Goal: Task Accomplishment & Management: Use online tool/utility

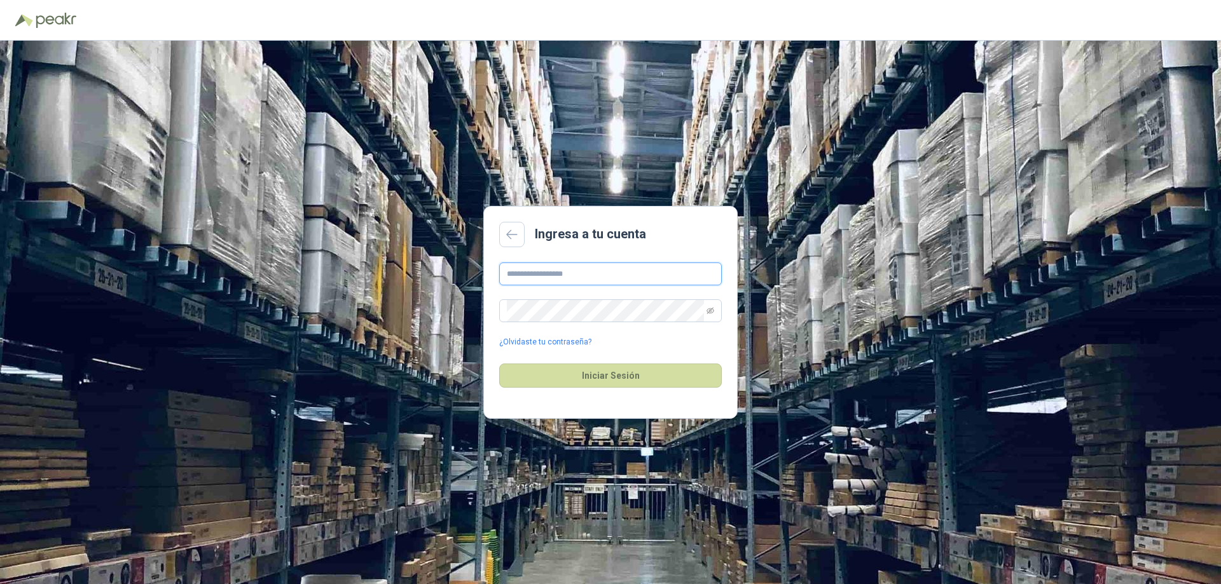
click at [607, 273] on input "text" at bounding box center [610, 274] width 223 height 23
type input "**********"
click at [589, 272] on input "text" at bounding box center [610, 274] width 223 height 23
drag, startPoint x: 513, startPoint y: 277, endPoint x: 521, endPoint y: 275, distance: 9.3
click at [518, 276] on input "******" at bounding box center [610, 274] width 223 height 23
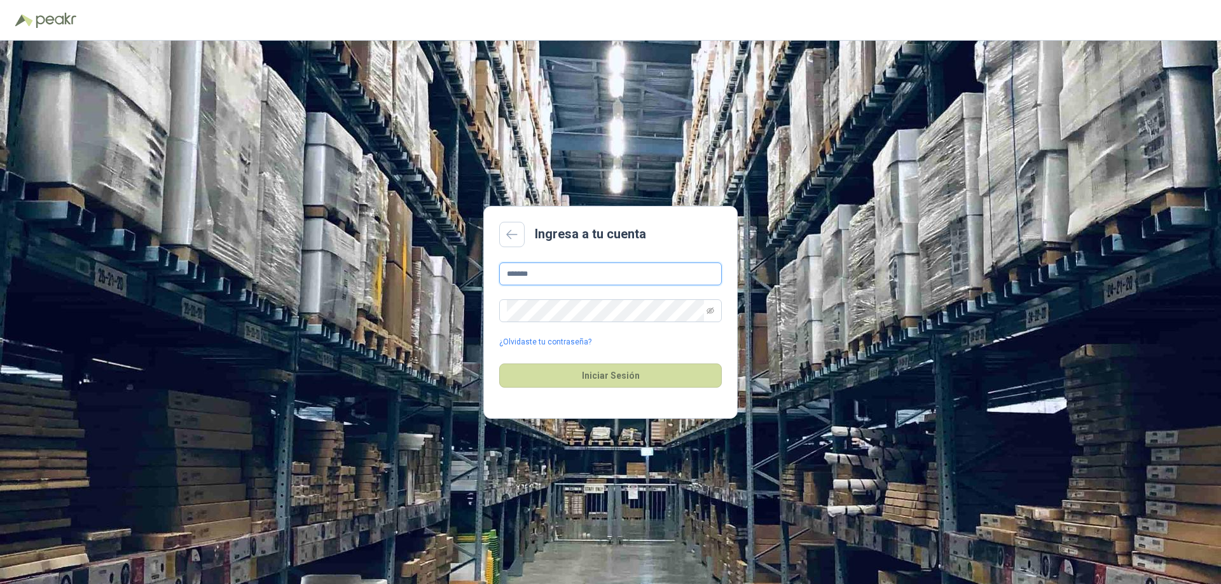
drag, startPoint x: 534, startPoint y: 277, endPoint x: 549, endPoint y: 277, distance: 15.9
click at [549, 277] on input "*******" at bounding box center [610, 274] width 223 height 23
type input "**********"
click at [630, 375] on button "Iniciar Sesión" at bounding box center [610, 376] width 223 height 24
click at [499, 364] on button "Iniciar Sesión" at bounding box center [610, 376] width 223 height 24
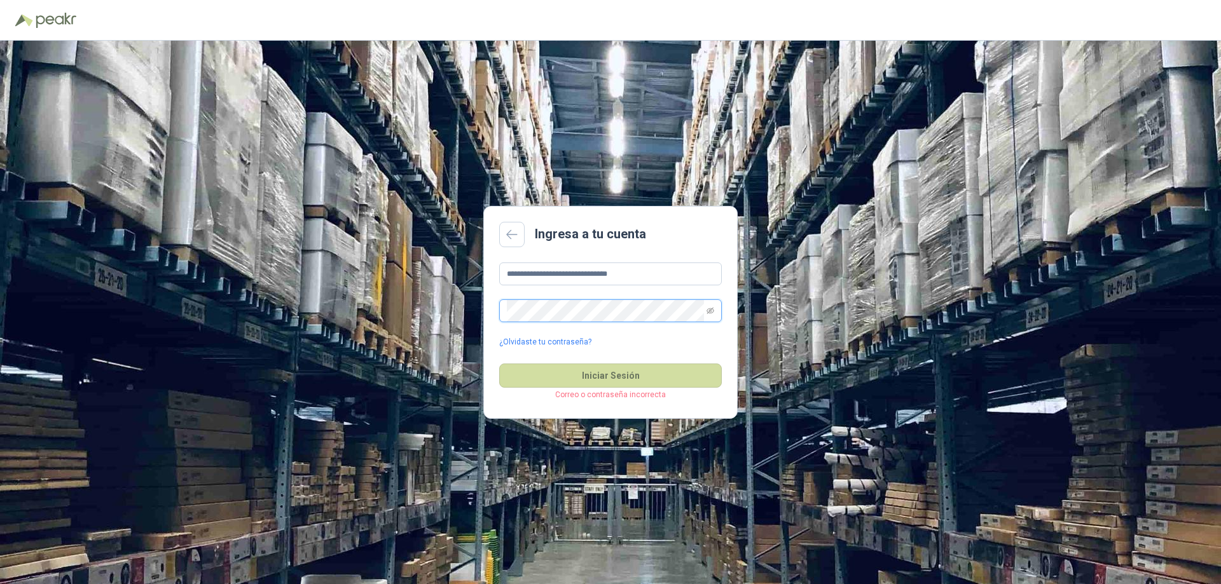
click at [499, 364] on button "Iniciar Sesión" at bounding box center [610, 376] width 223 height 24
click at [612, 382] on button "Iniciar Sesión" at bounding box center [610, 376] width 223 height 24
click at [499, 364] on button "Iniciar Sesión" at bounding box center [610, 376] width 223 height 24
click at [511, 234] on icon at bounding box center [512, 235] width 10 height 8
click at [583, 272] on input "text" at bounding box center [610, 274] width 223 height 23
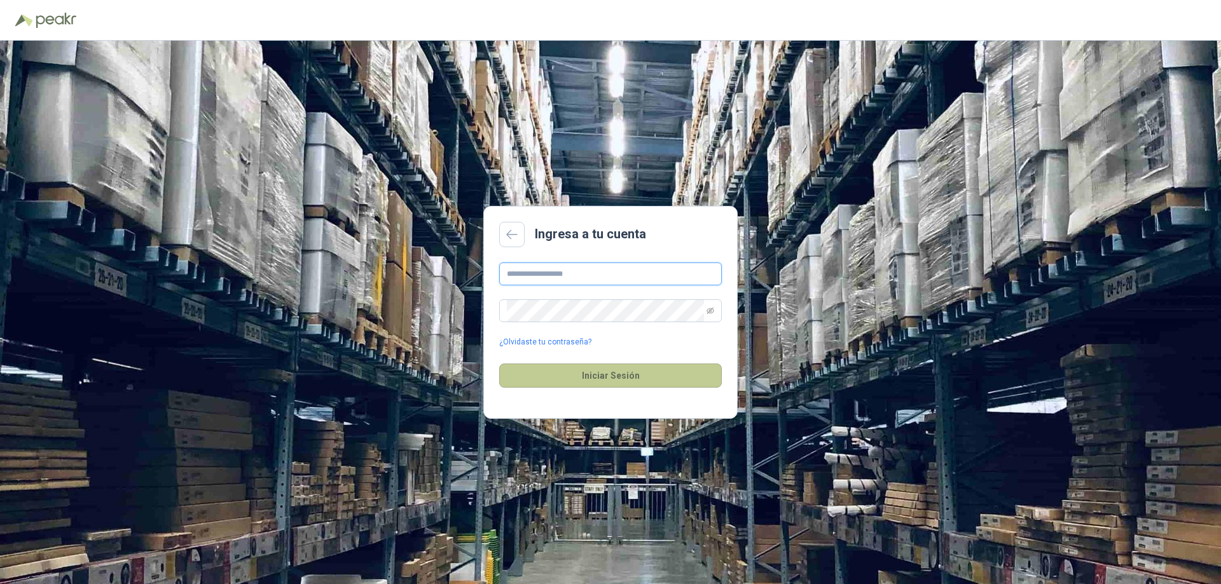
type input "**********"
click at [499, 364] on button "Iniciar Sesión" at bounding box center [610, 376] width 223 height 24
click at [592, 274] on input "text" at bounding box center [610, 274] width 223 height 23
type input "**********"
click at [631, 373] on button "Iniciar Sesión" at bounding box center [610, 376] width 223 height 24
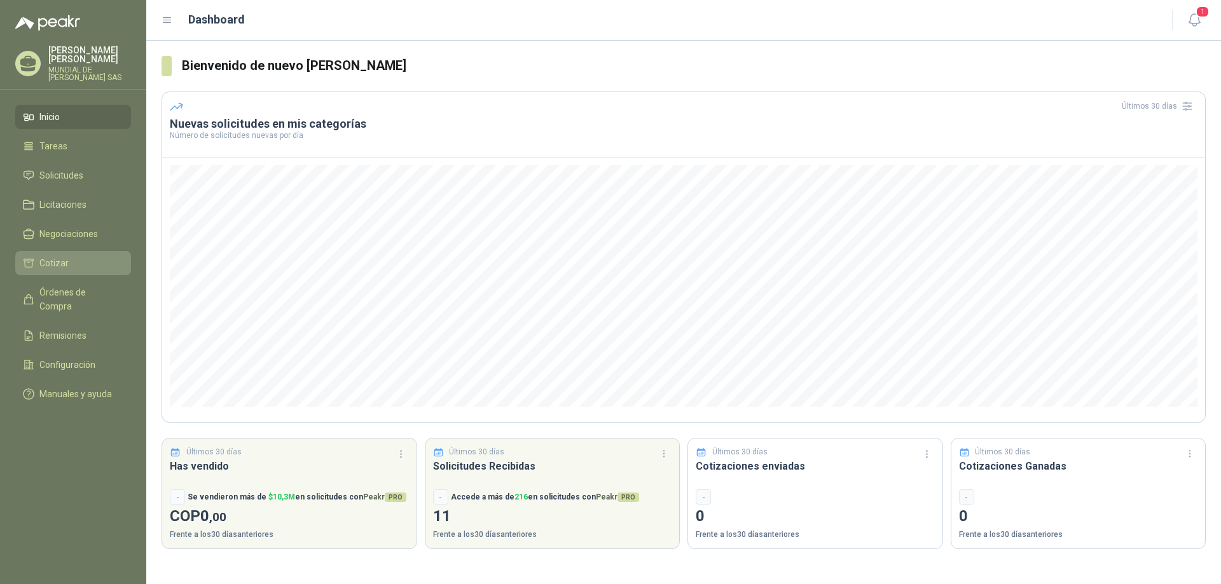
click at [67, 258] on span "Cotizar" at bounding box center [53, 263] width 29 height 14
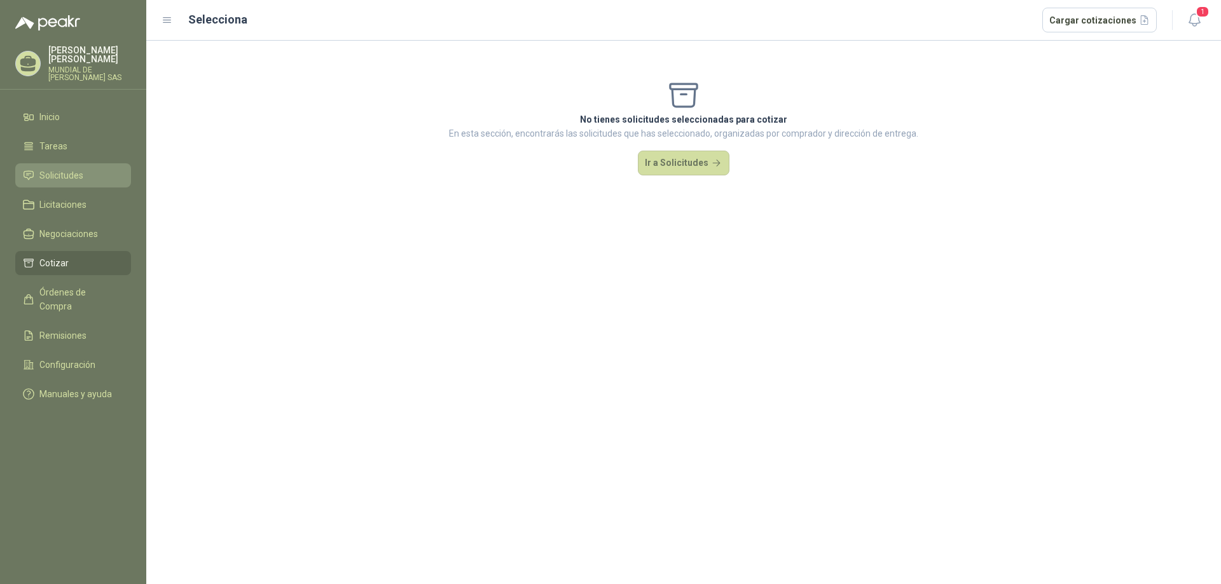
click at [101, 177] on li "Solicitudes" at bounding box center [73, 176] width 100 height 14
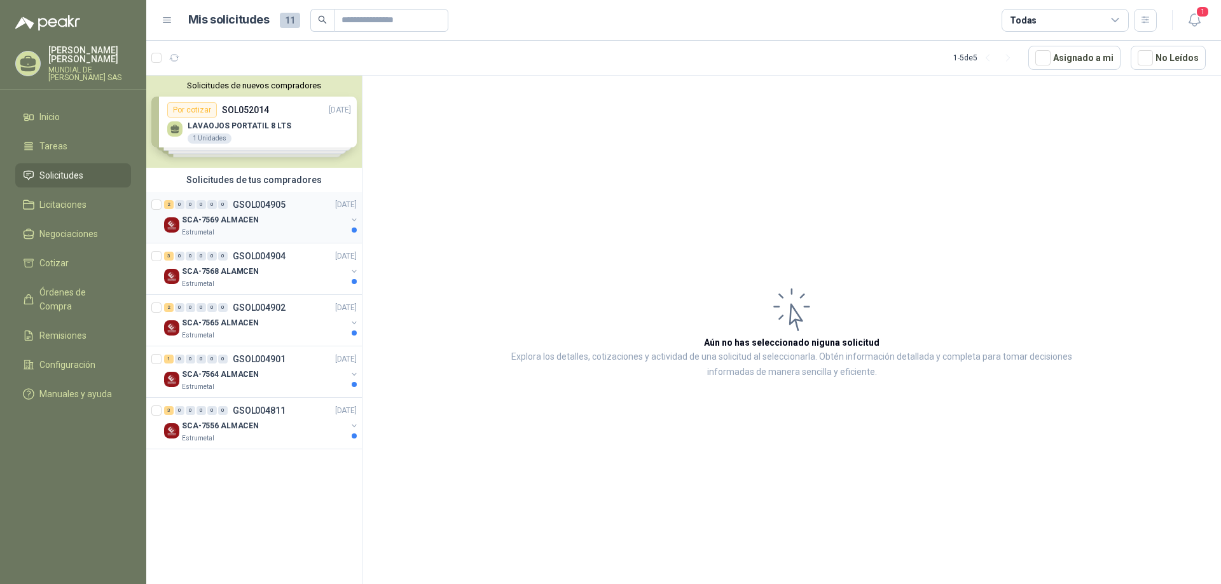
click at [294, 219] on div "SCA-7569 ALMACEN" at bounding box center [264, 219] width 165 height 15
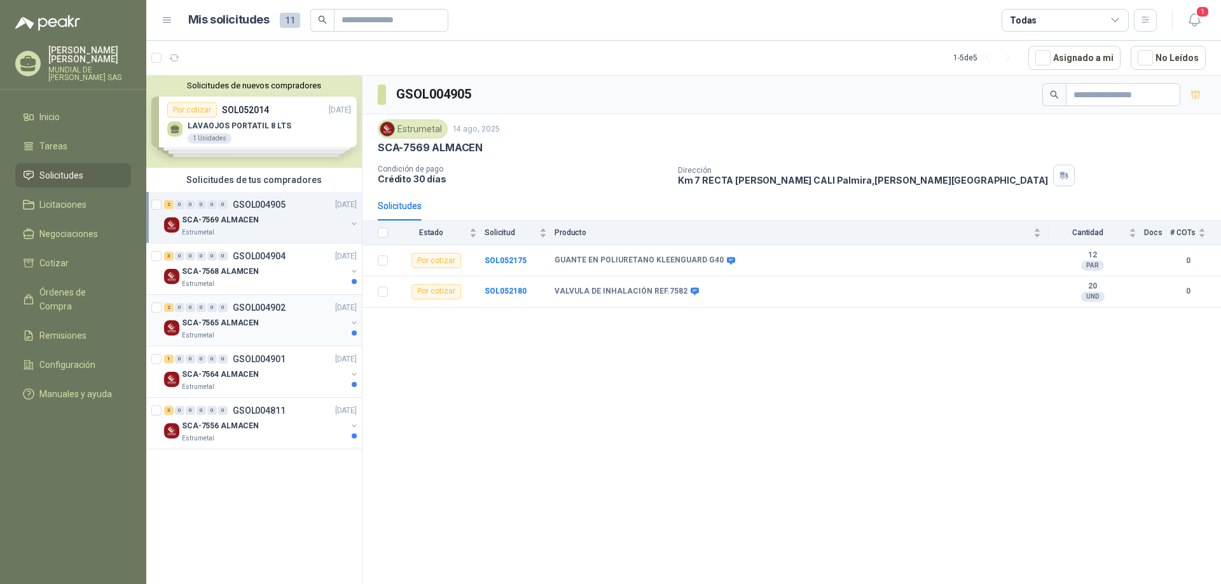
click at [265, 314] on div "2 0 0 0 0 0 GSOL004902 [DATE]" at bounding box center [261, 307] width 195 height 15
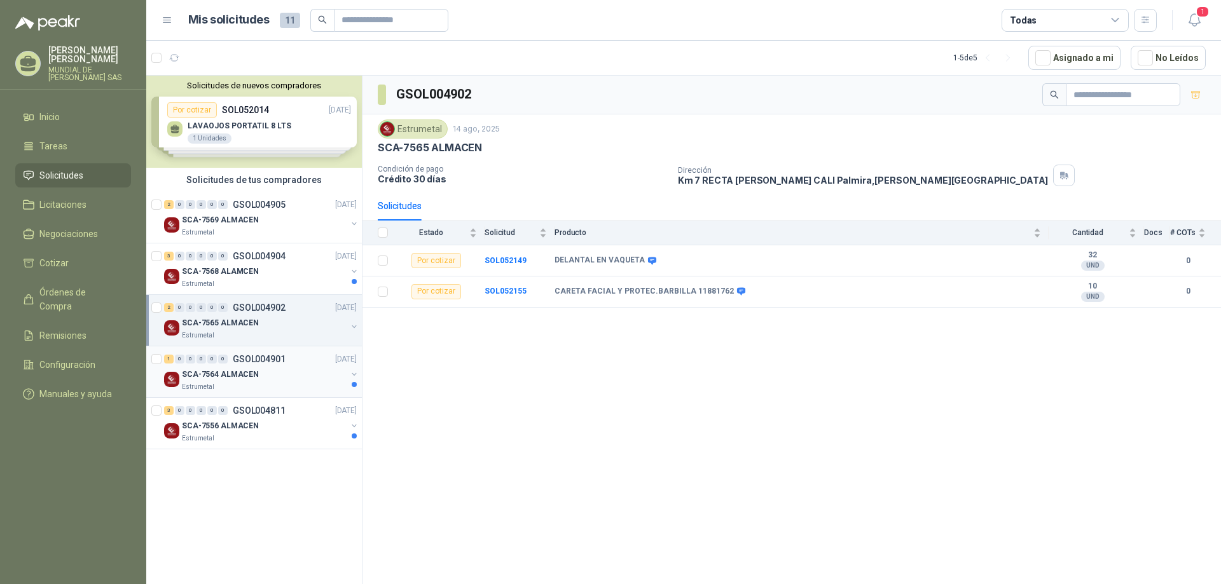
click at [287, 375] on div "SCA-7564 ALMACEN" at bounding box center [264, 374] width 165 height 15
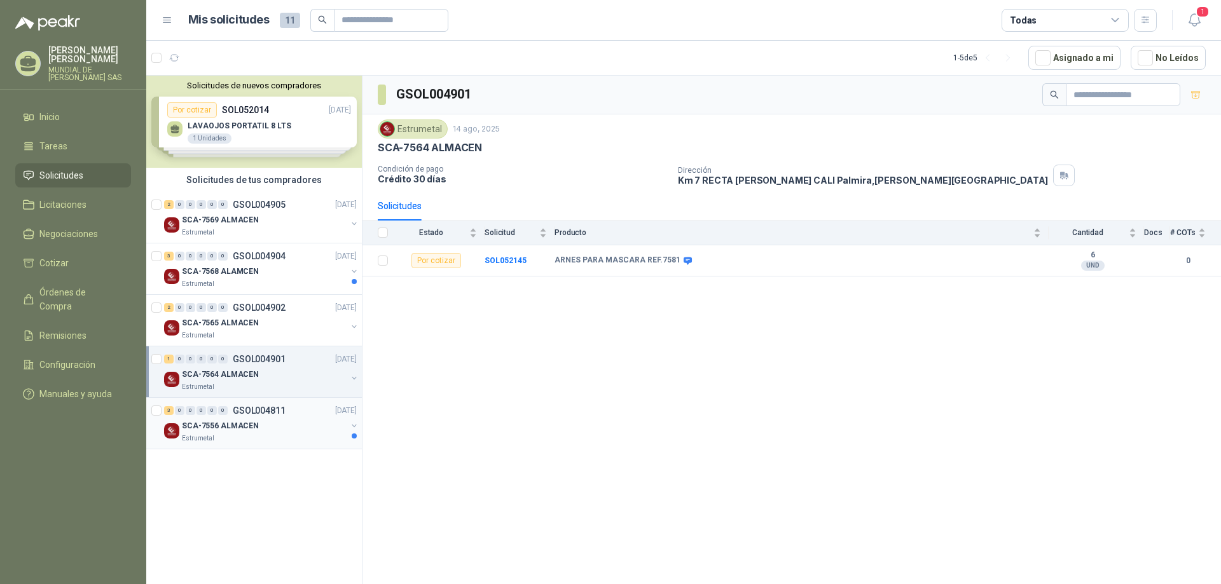
click at [290, 431] on div "SCA-7556 ALMACEN" at bounding box center [264, 425] width 165 height 15
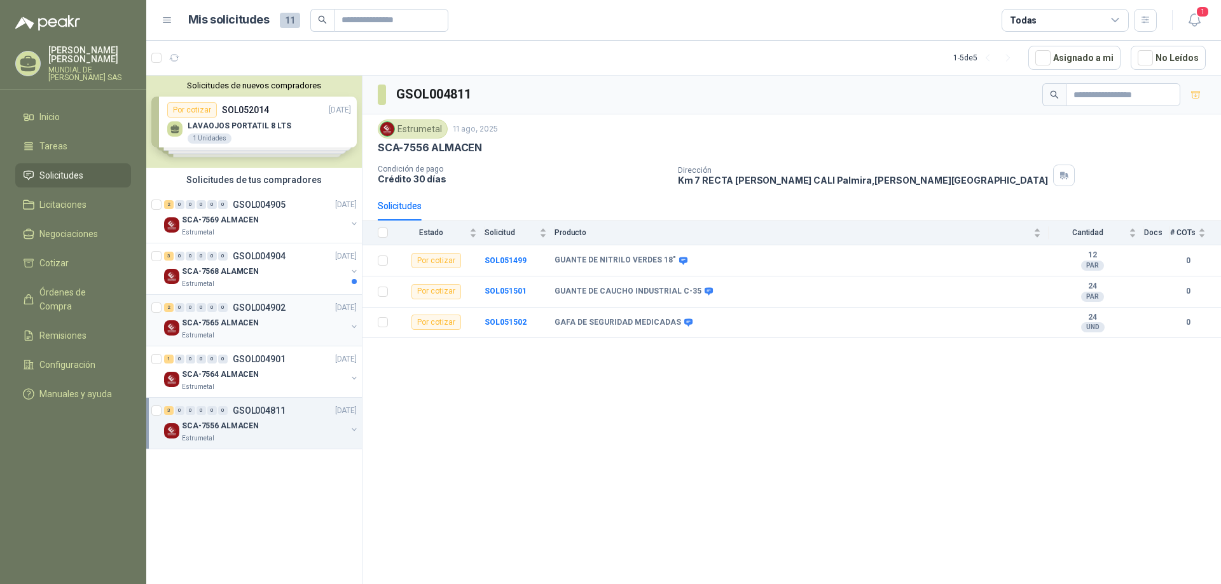
click at [257, 331] on div "Estrumetal" at bounding box center [264, 336] width 165 height 10
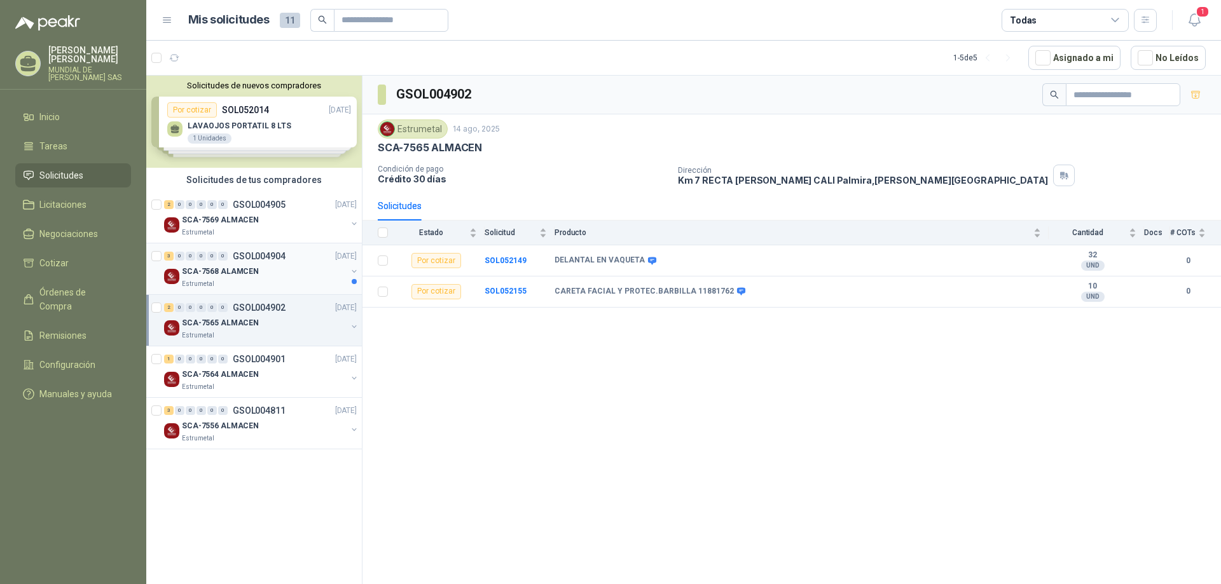
click at [345, 276] on div "SCA-7568 ALAMCEN" at bounding box center [264, 271] width 165 height 15
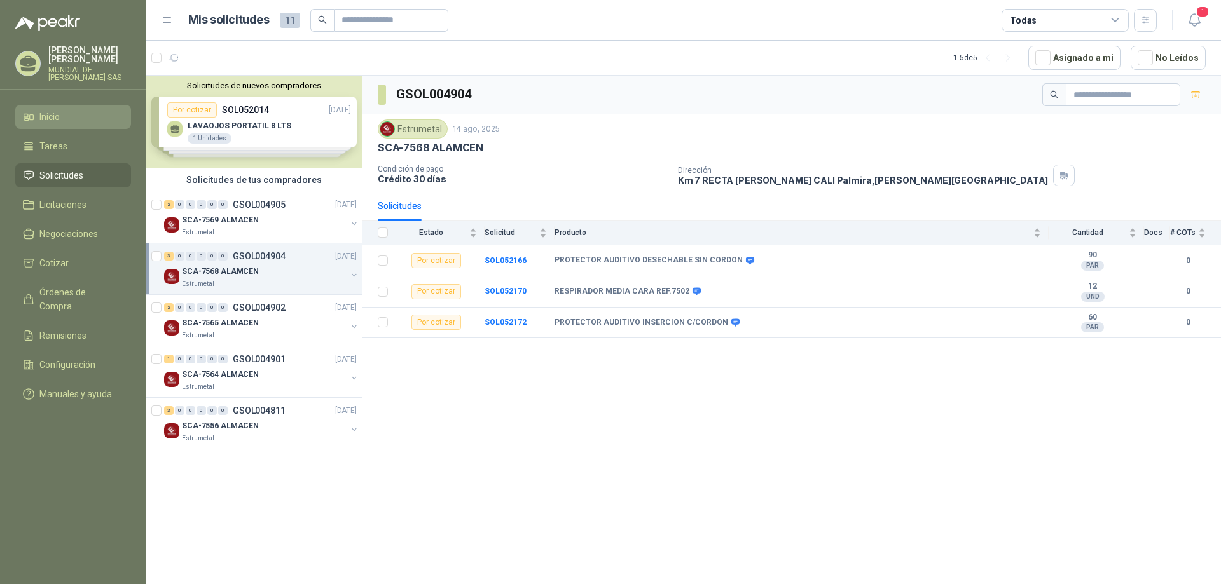
click at [65, 114] on li "Inicio" at bounding box center [73, 117] width 100 height 14
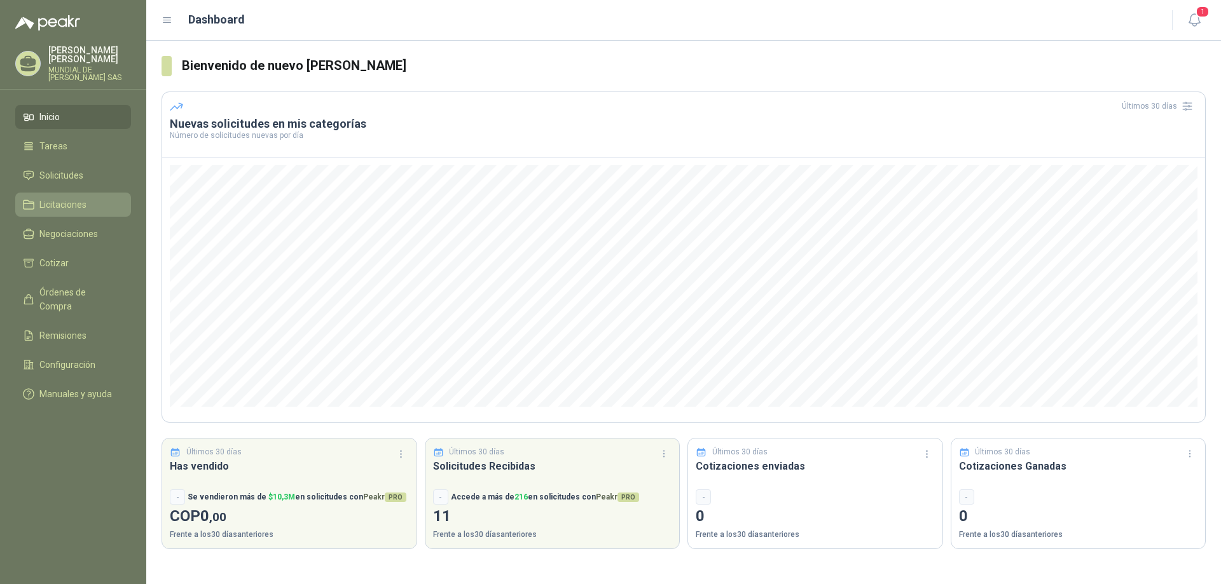
click at [88, 207] on li "Licitaciones" at bounding box center [73, 205] width 100 height 14
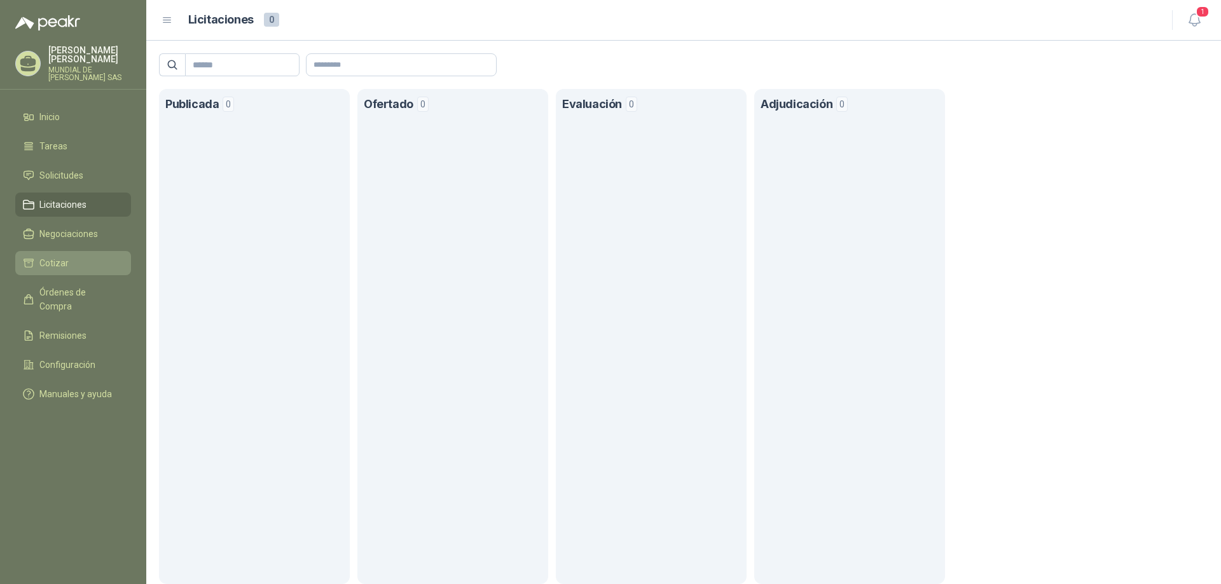
click at [70, 267] on li "Cotizar" at bounding box center [73, 263] width 100 height 14
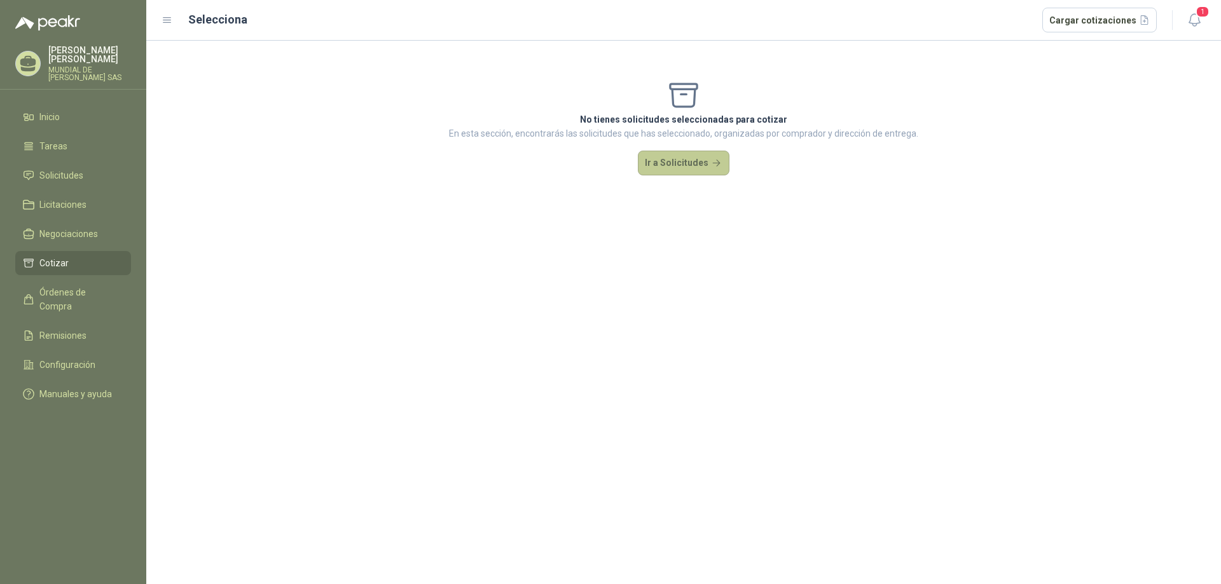
click at [684, 163] on button "Ir a Solicitudes" at bounding box center [684, 163] width 92 height 25
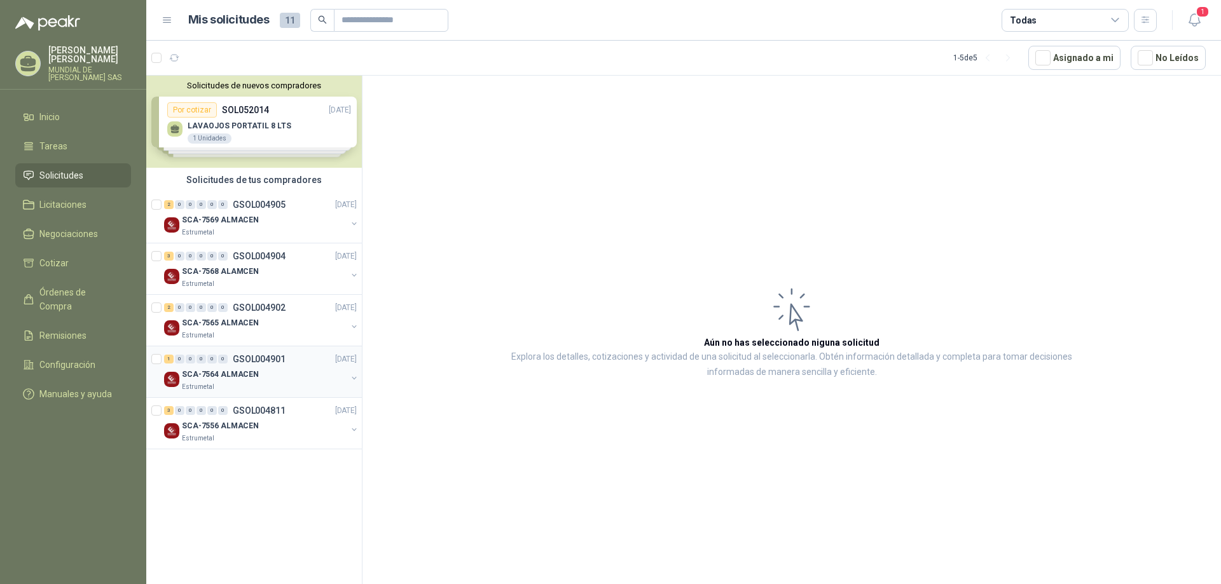
click at [232, 370] on p "SCA-7564 ALMACEN" at bounding box center [220, 375] width 77 height 12
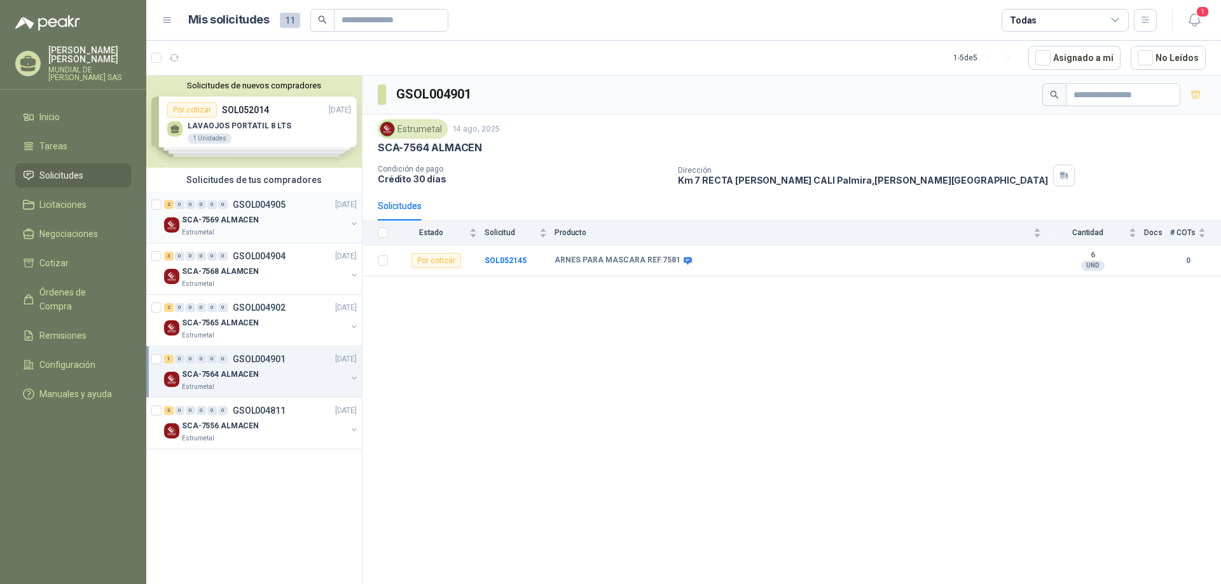
click at [287, 212] on div "SCA-7569 ALMACEN" at bounding box center [264, 219] width 165 height 15
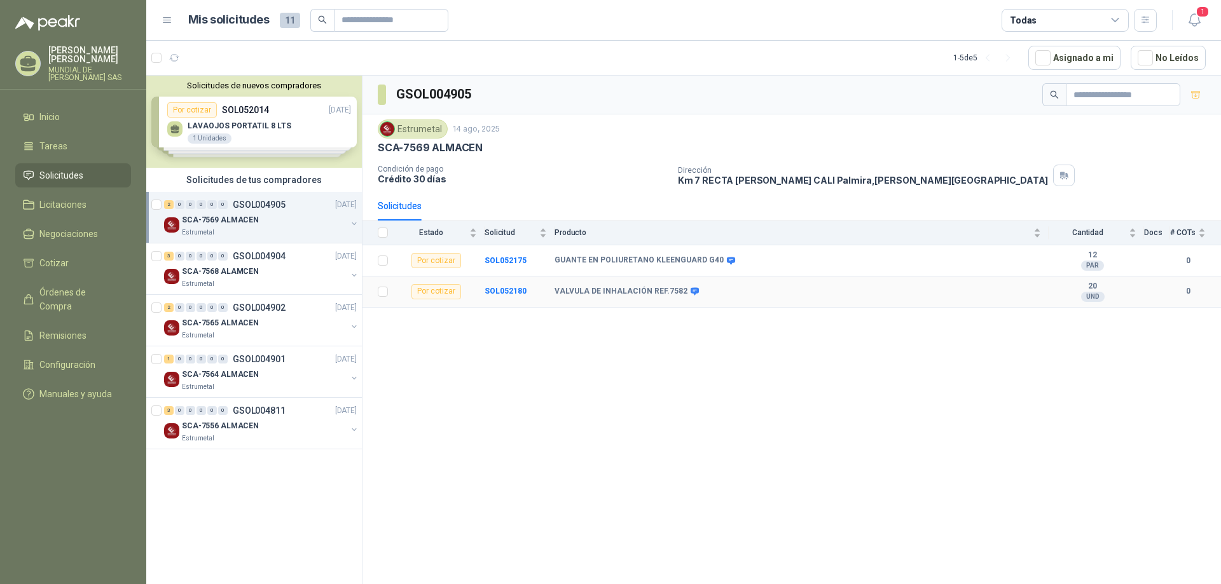
drag, startPoint x: 400, startPoint y: 296, endPoint x: 850, endPoint y: 401, distance: 461.5
click at [937, 415] on div "GSOL004905 Estrumetal [DATE] SCA-7569 ALMACEN Condición de pago Crédito 30 días…" at bounding box center [791, 332] width 858 height 513
click at [575, 260] on b "GUANTE EN POLIURETANO KLEENGUARD G40" at bounding box center [638, 261] width 169 height 10
click at [1188, 258] on b "0" at bounding box center [1188, 261] width 36 height 12
click at [519, 258] on b "SOL052175" at bounding box center [506, 260] width 42 height 9
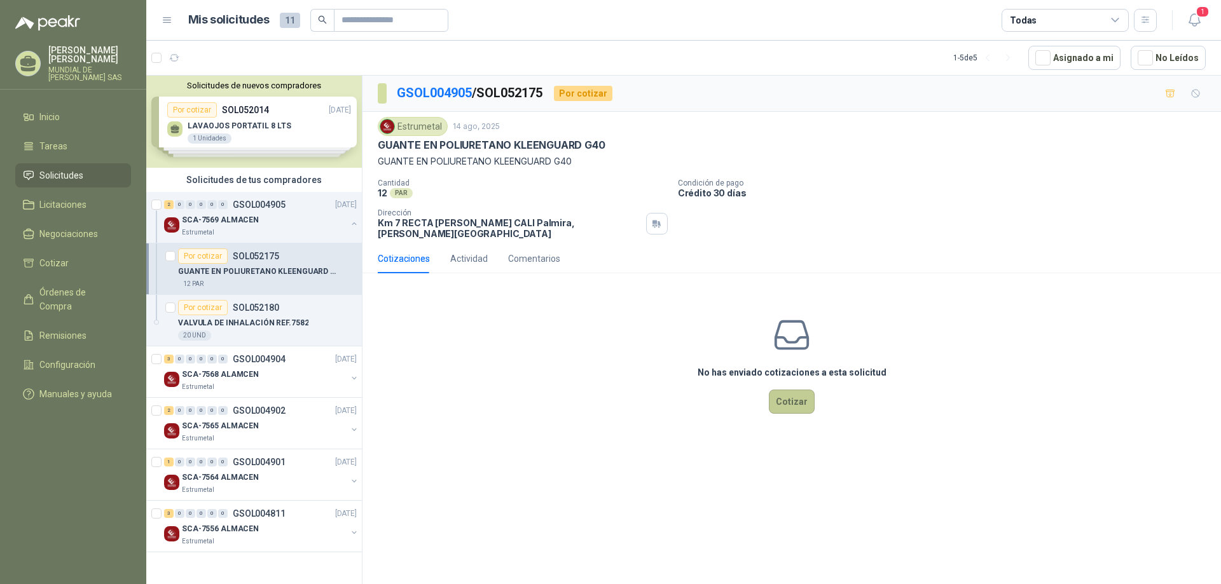
click at [778, 395] on button "Cotizar" at bounding box center [792, 402] width 46 height 24
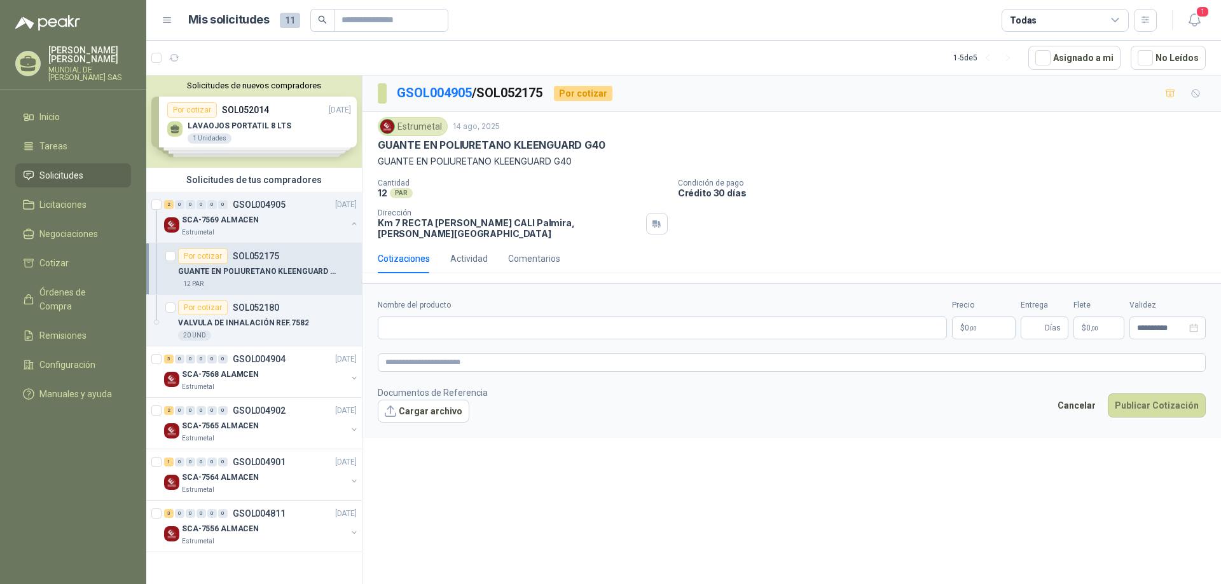
click at [437, 335] on form "**********" at bounding box center [791, 361] width 858 height 154
click at [448, 325] on input "Nombre del producto" at bounding box center [662, 328] width 569 height 23
click at [961, 317] on p "$ 0 ,00" at bounding box center [984, 328] width 64 height 23
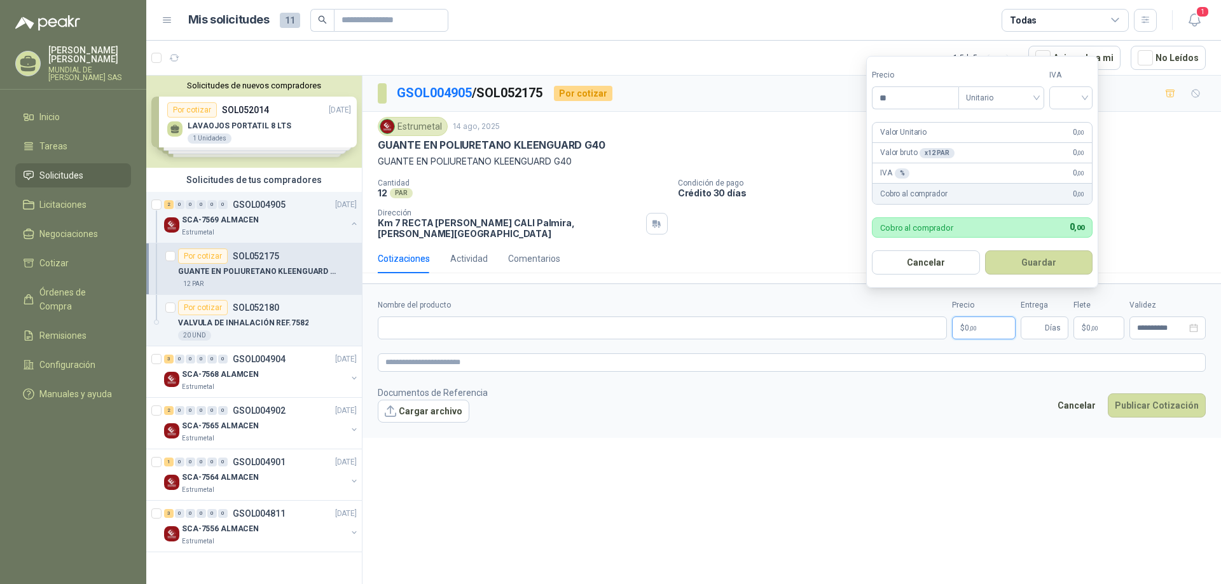
type input "*"
type input "********"
click at [752, 363] on textarea at bounding box center [792, 363] width 828 height 18
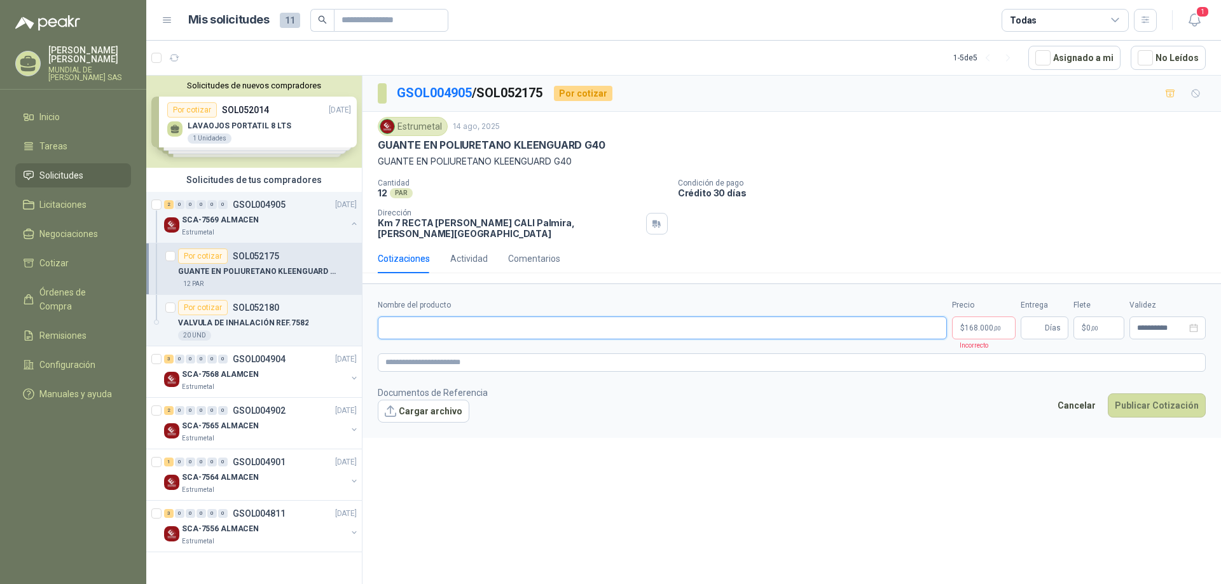
click at [512, 324] on input "Nombre del producto" at bounding box center [662, 328] width 569 height 23
click at [997, 317] on p "$ 168.000 ,00" at bounding box center [984, 328] width 64 height 23
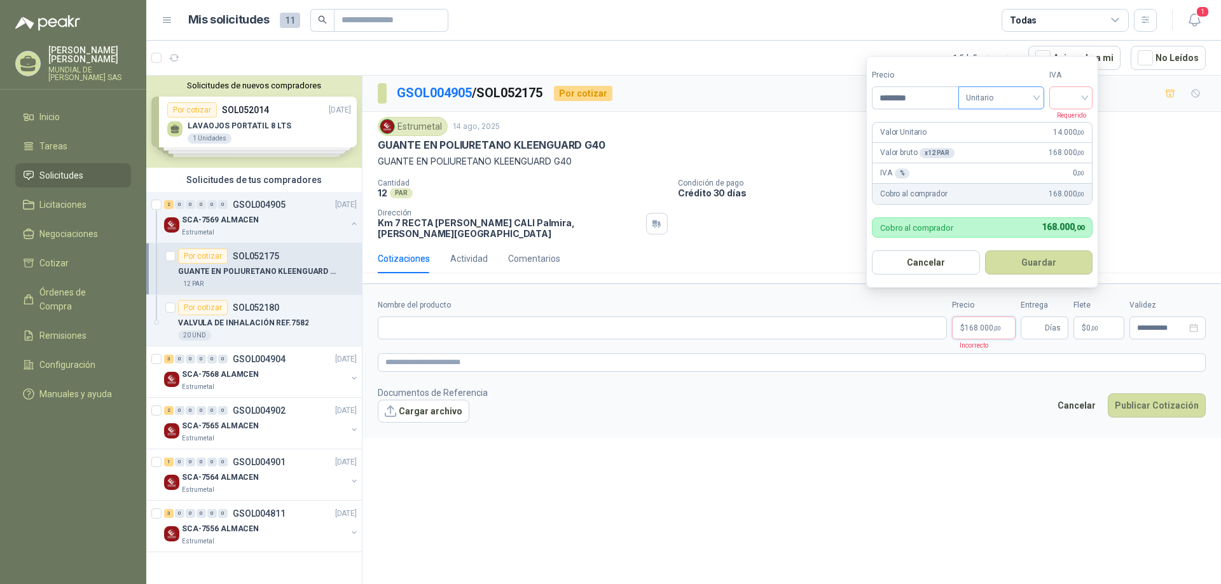
click at [1007, 93] on span "Unitario" at bounding box center [1001, 97] width 71 height 19
click at [986, 127] on div "Unitario" at bounding box center [1003, 124] width 65 height 14
click at [1070, 105] on input "search" at bounding box center [1071, 96] width 28 height 19
click at [1069, 121] on div "19%" at bounding box center [1074, 124] width 24 height 14
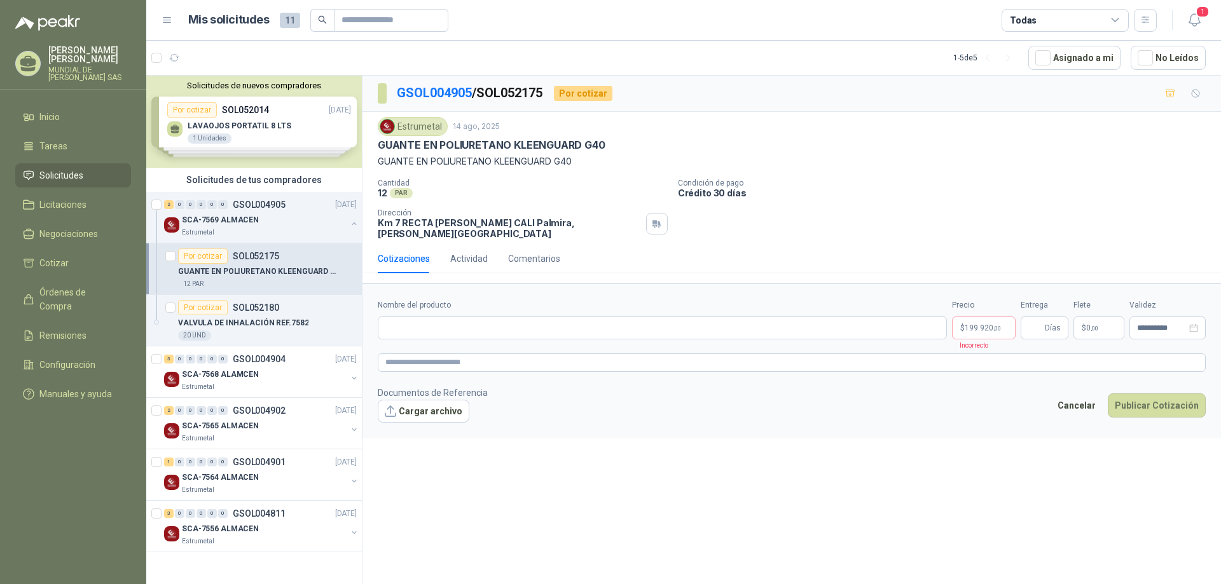
click at [682, 32] on header "Mis solicitudes 11 Todas 1" at bounding box center [683, 20] width 1075 height 41
click at [701, 22] on article "Mis solicitudes 11 Todas" at bounding box center [672, 20] width 969 height 23
click at [460, 32] on header "Mis solicitudes 11 Todas 1" at bounding box center [683, 20] width 1075 height 41
click at [821, 13] on article "Mis solicitudes 11 Todas" at bounding box center [672, 20] width 969 height 23
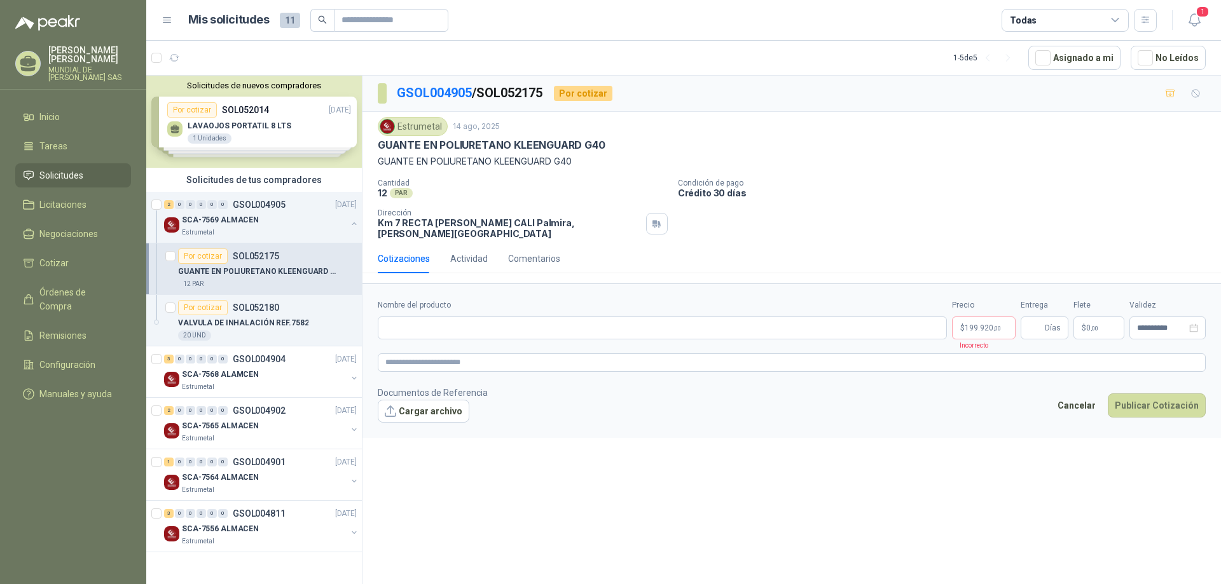
click at [809, 34] on header "Mis solicitudes 11 Todas 1" at bounding box center [683, 20] width 1075 height 41
click at [493, 22] on article "Mis solicitudes 11 Todas" at bounding box center [672, 20] width 969 height 23
click at [491, 35] on header "Mis solicitudes 11 Todas 1" at bounding box center [683, 20] width 1075 height 41
click at [700, 10] on article "Mis solicitudes 11 Todas" at bounding box center [672, 20] width 969 height 23
click at [615, 48] on article "1 - 5 de 5 Asignado a mi No Leídos" at bounding box center [683, 58] width 1075 height 34
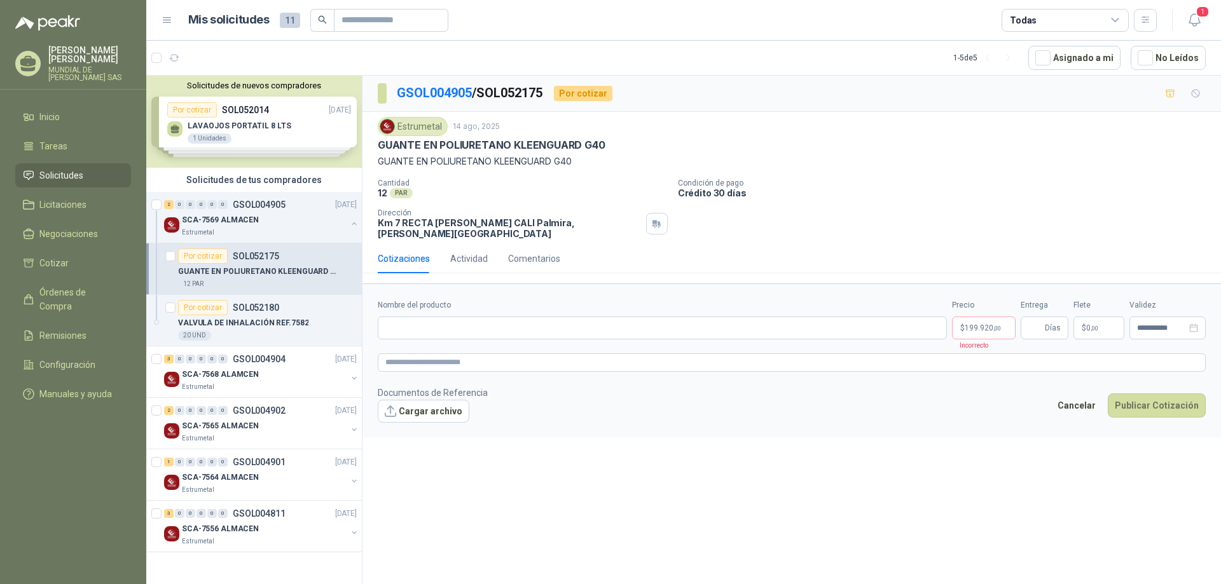
click at [768, 57] on article "1 - 5 de 5 Asignado a mi No Leídos" at bounding box center [683, 58] width 1075 height 34
click at [525, 17] on article "Mis solicitudes 11 Todas" at bounding box center [672, 20] width 969 height 23
click at [534, 11] on article "Mis solicitudes 11 Todas" at bounding box center [672, 20] width 969 height 23
click at [996, 325] on span ",00" at bounding box center [997, 328] width 8 height 7
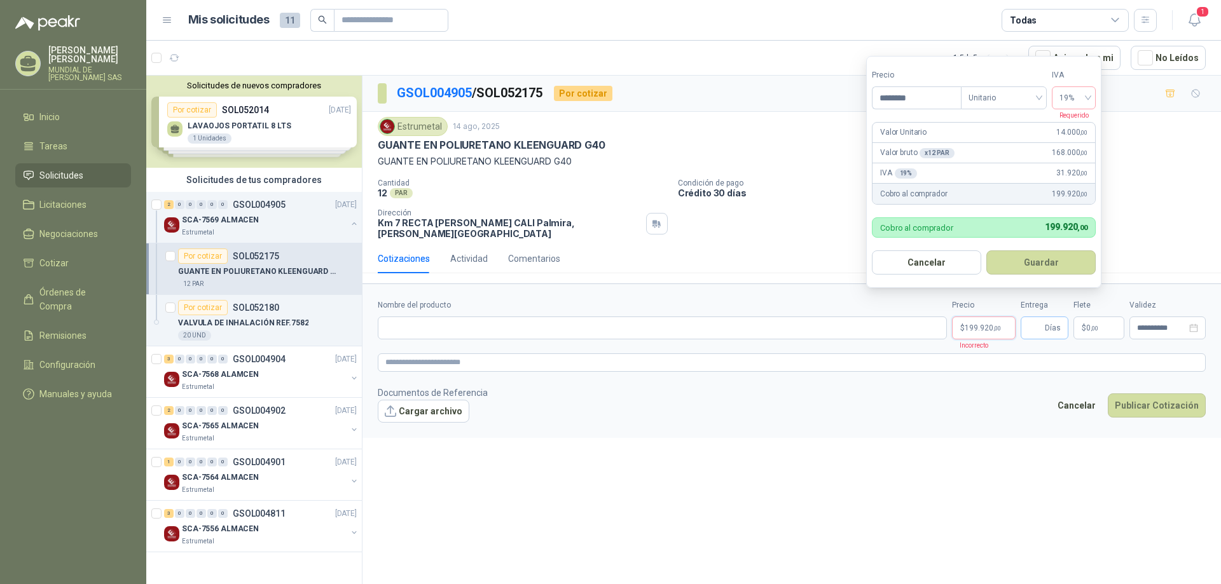
click at [1053, 325] on span "Días" at bounding box center [1053, 328] width 16 height 22
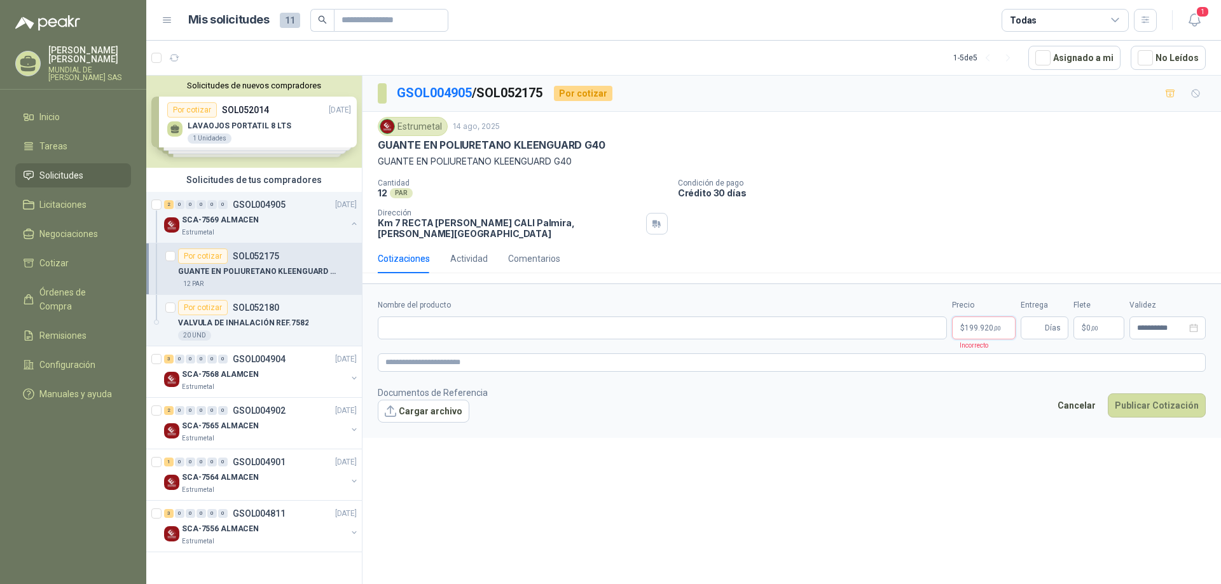
click at [988, 317] on p "$ 199.920 ,00" at bounding box center [984, 328] width 64 height 23
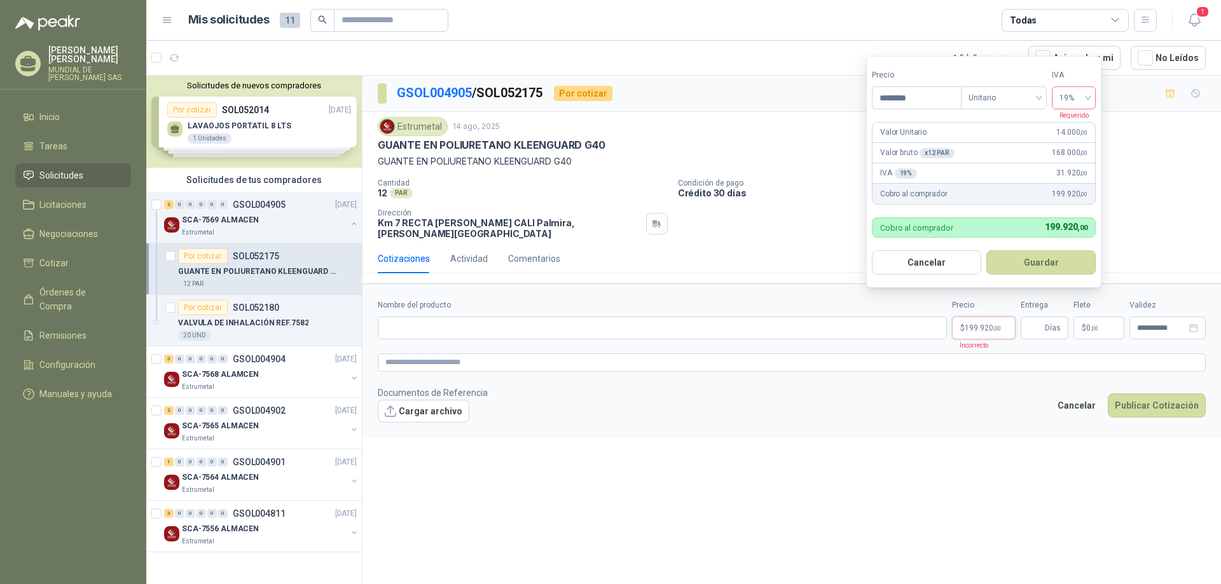
click at [1076, 104] on span "19%" at bounding box center [1073, 97] width 29 height 19
click at [1071, 129] on div "19%" at bounding box center [1074, 124] width 24 height 14
click at [897, 99] on input "********" at bounding box center [916, 98] width 88 height 22
click at [626, 290] on form "**********" at bounding box center [791, 361] width 858 height 154
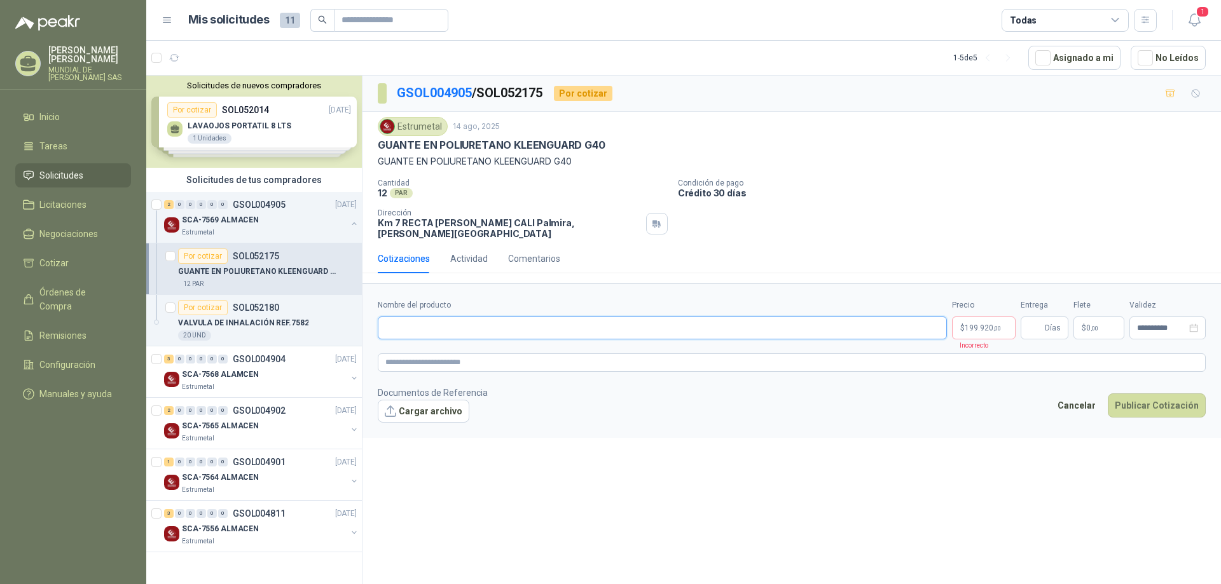
click at [389, 317] on input "Nombre del producto" at bounding box center [662, 328] width 569 height 23
click at [949, 300] on div "**********" at bounding box center [792, 319] width 828 height 40
click at [973, 324] on span "199.920 ,00" at bounding box center [983, 328] width 36 height 8
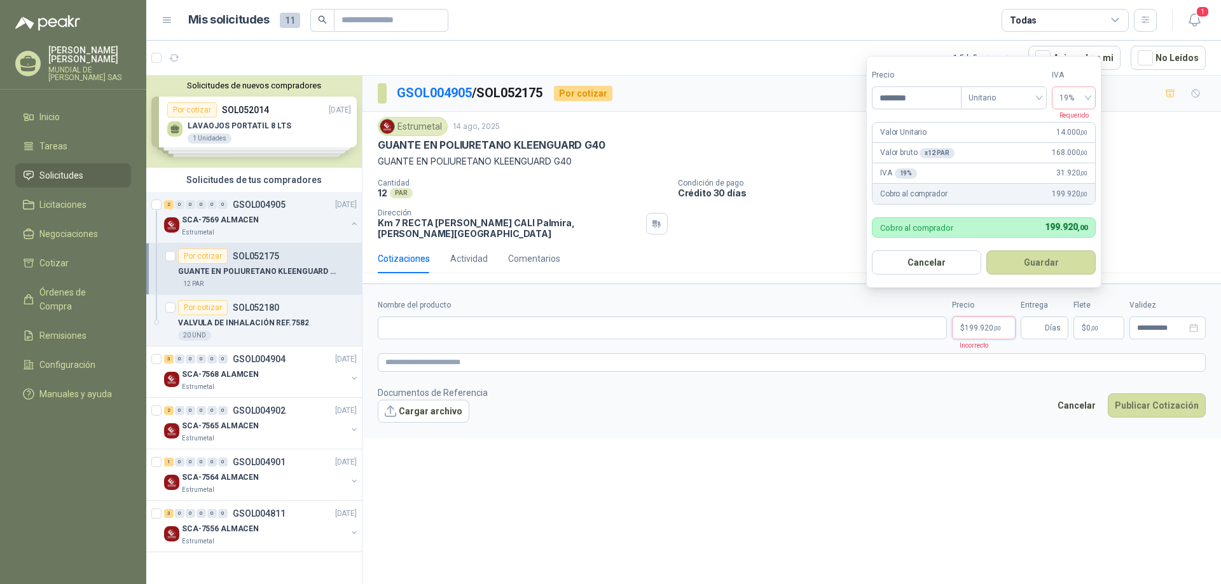
click at [769, 446] on div "**********" at bounding box center [791, 332] width 858 height 513
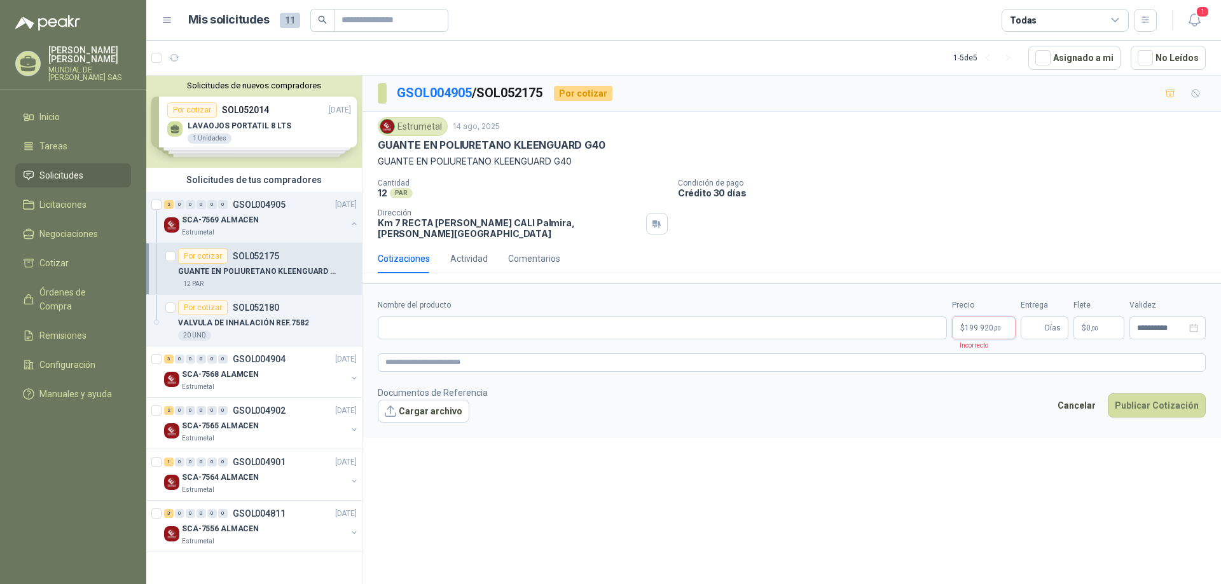
click at [968, 324] on span "199.920 ,00" at bounding box center [983, 328] width 36 height 8
click at [953, 311] on div "**********" at bounding box center [792, 319] width 828 height 40
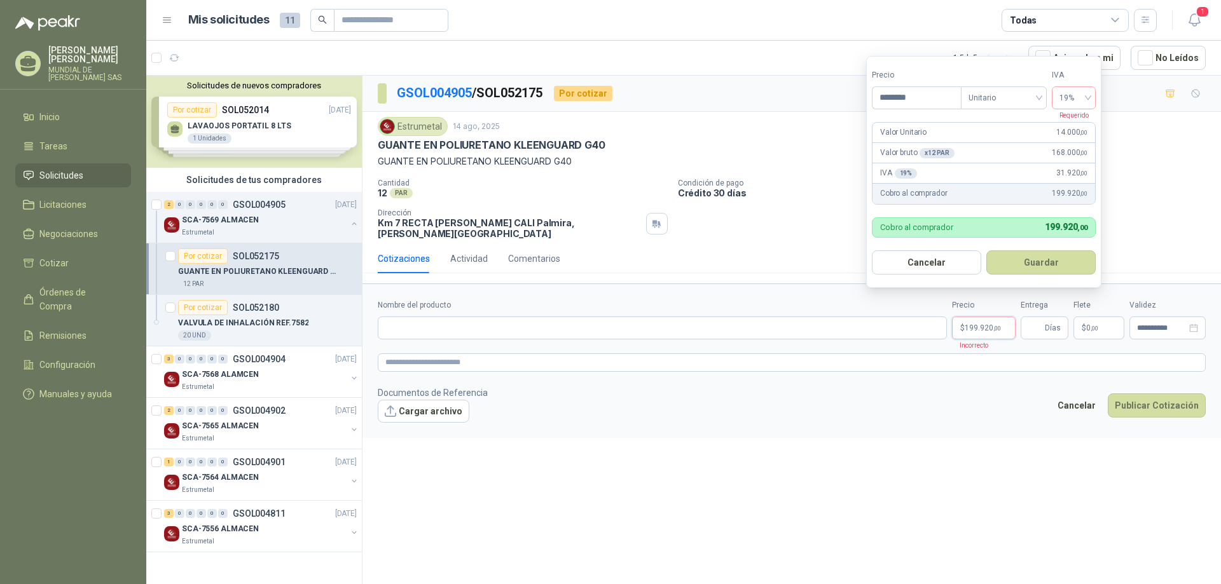
click at [957, 317] on p "$ 199.920 ,00" at bounding box center [984, 328] width 64 height 23
click at [1002, 120] on form "Precio ******** Tipo Unitario IVA 19% Requerido Valor Unitario 14.000 ,00 Valor…" at bounding box center [983, 172] width 235 height 232
click at [1100, 101] on form "Precio ******** Tipo Unitario IVA 19% Requerido Valor Unitario 14.000 ,00 Valor…" at bounding box center [983, 172] width 235 height 232
click at [996, 261] on button "Guardar" at bounding box center [1040, 263] width 109 height 24
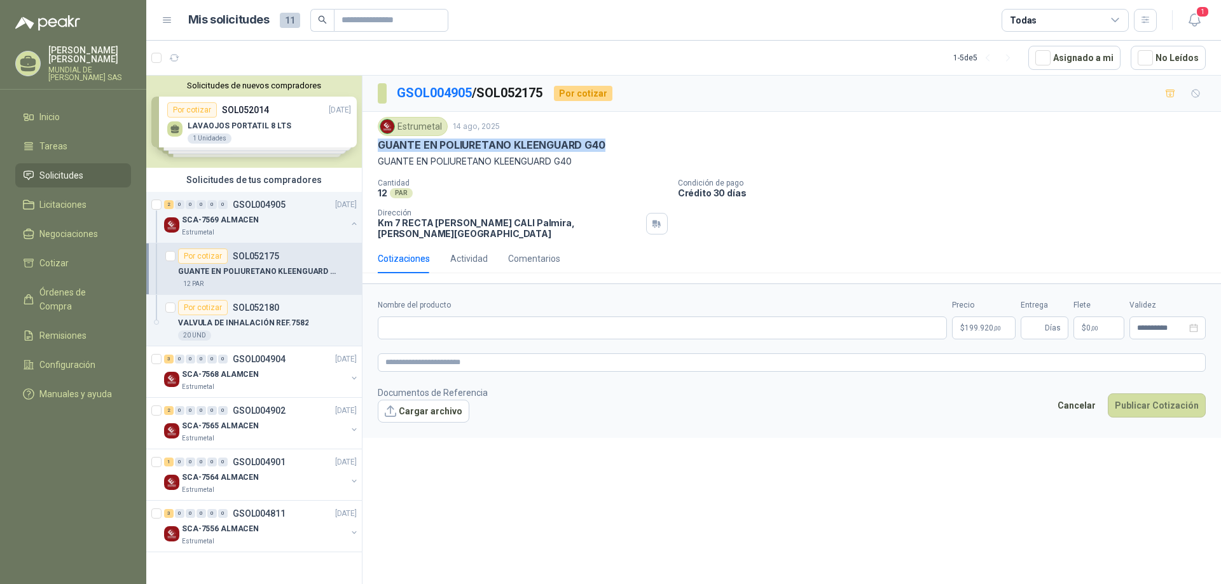
drag, startPoint x: 621, startPoint y: 140, endPoint x: 376, endPoint y: 144, distance: 244.9
click at [377, 146] on div "Estrumetal [DATE] GUANTE EN POLIURETANO KLEENGUARD G40 GUANTE EN POLIURETANO KL…" at bounding box center [791, 178] width 858 height 132
copy p "GUANTE EN POLIURETANO KLEENGUARD G40"
click at [409, 331] on input "Nombre del producto" at bounding box center [662, 328] width 569 height 23
paste input "**********"
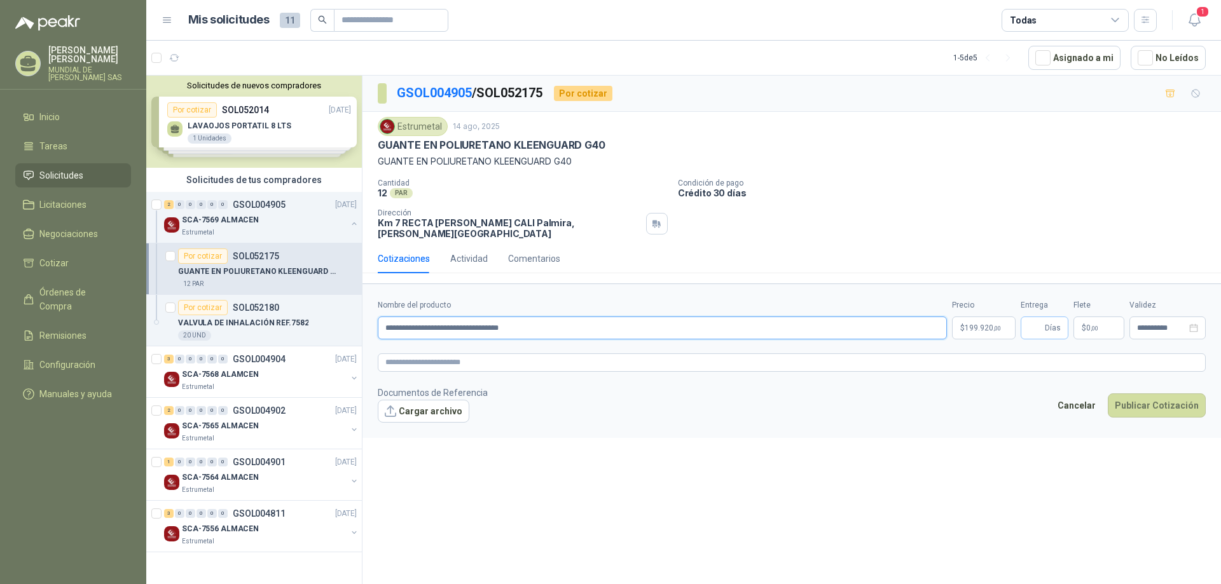
type input "**********"
click at [1035, 317] on input "Entrega" at bounding box center [1035, 328] width 14 height 22
type input "*"
click at [1183, 244] on div "Cotizaciones Actividad Comentarios" at bounding box center [792, 258] width 828 height 29
click at [1146, 396] on button "Publicar Cotización" at bounding box center [1157, 406] width 98 height 24
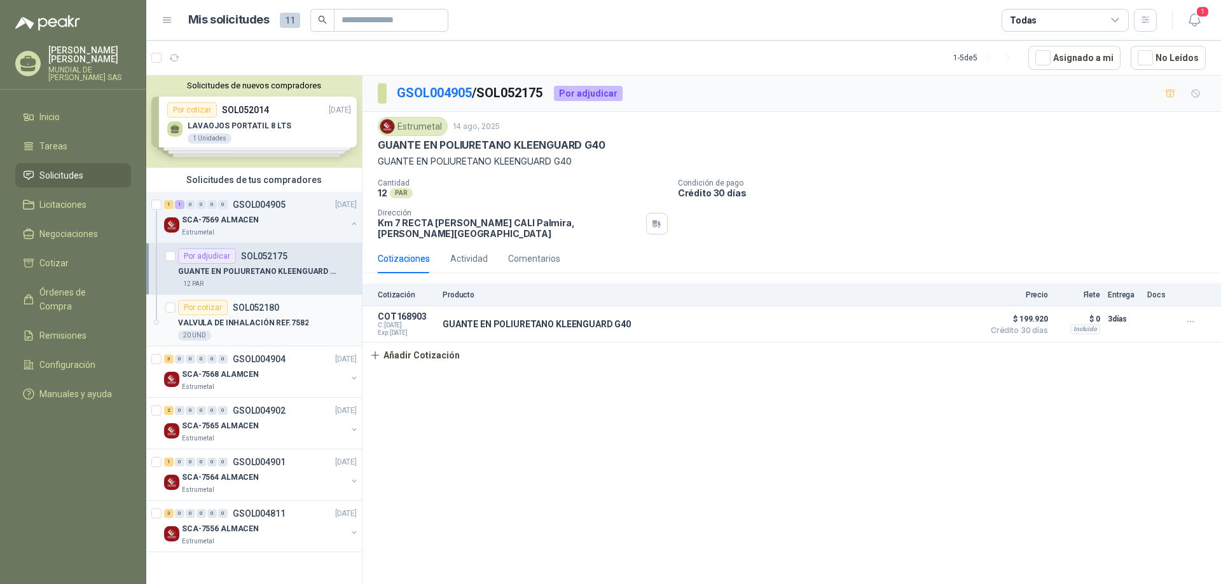
click at [312, 338] on div "20 UND" at bounding box center [267, 336] width 179 height 10
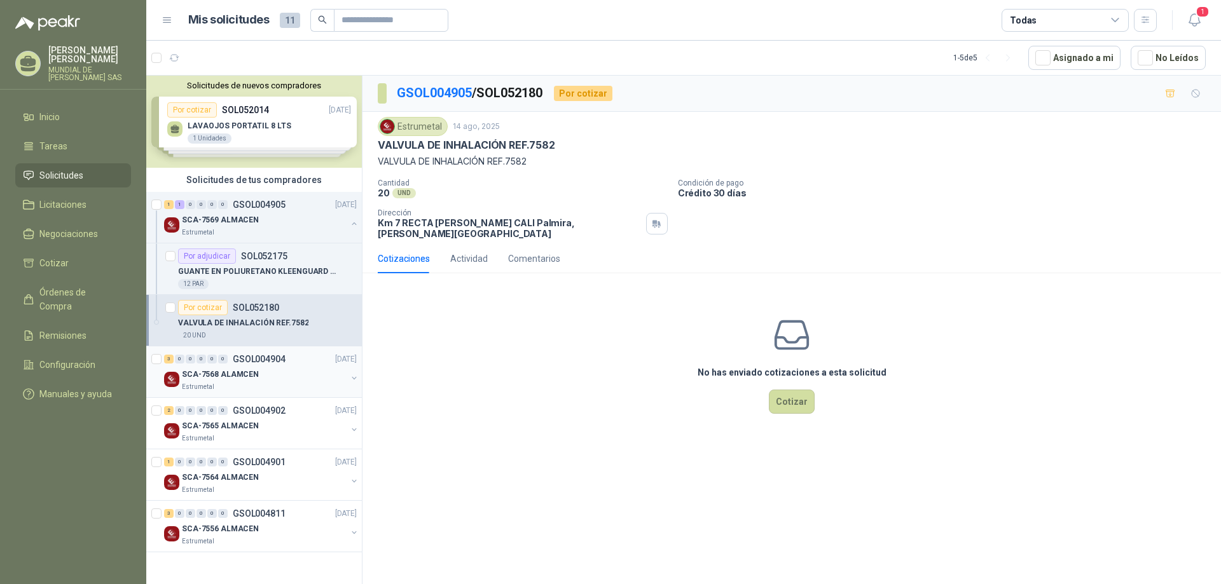
click at [273, 362] on p "GSOL004904" at bounding box center [259, 359] width 53 height 9
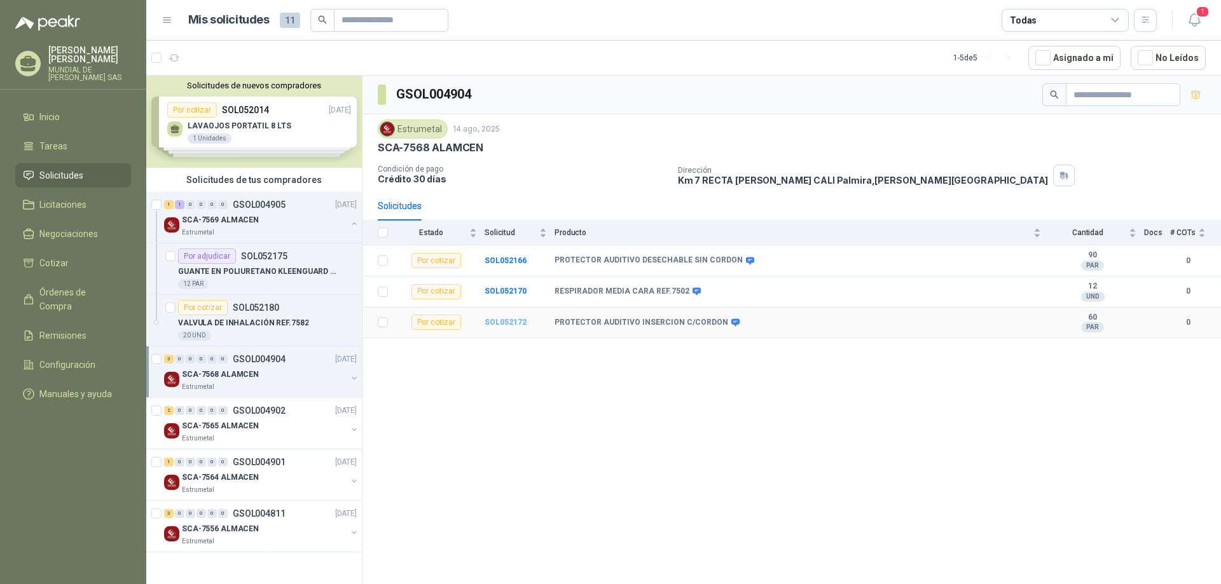
click at [504, 322] on b "SOL052172" at bounding box center [506, 322] width 42 height 9
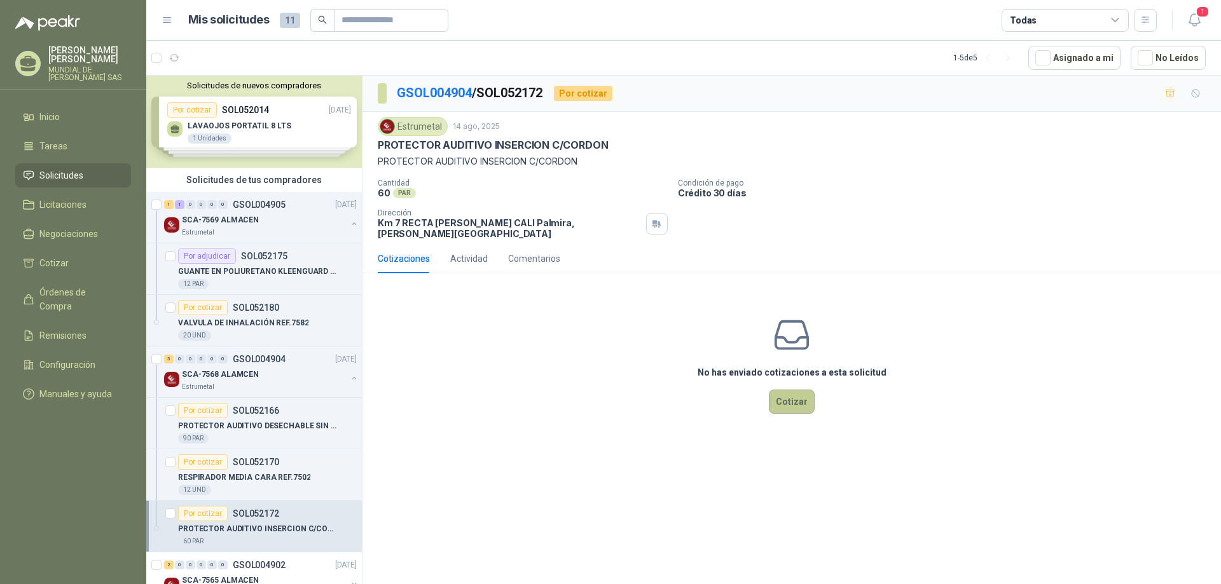
click at [785, 394] on button "Cotizar" at bounding box center [792, 402] width 46 height 24
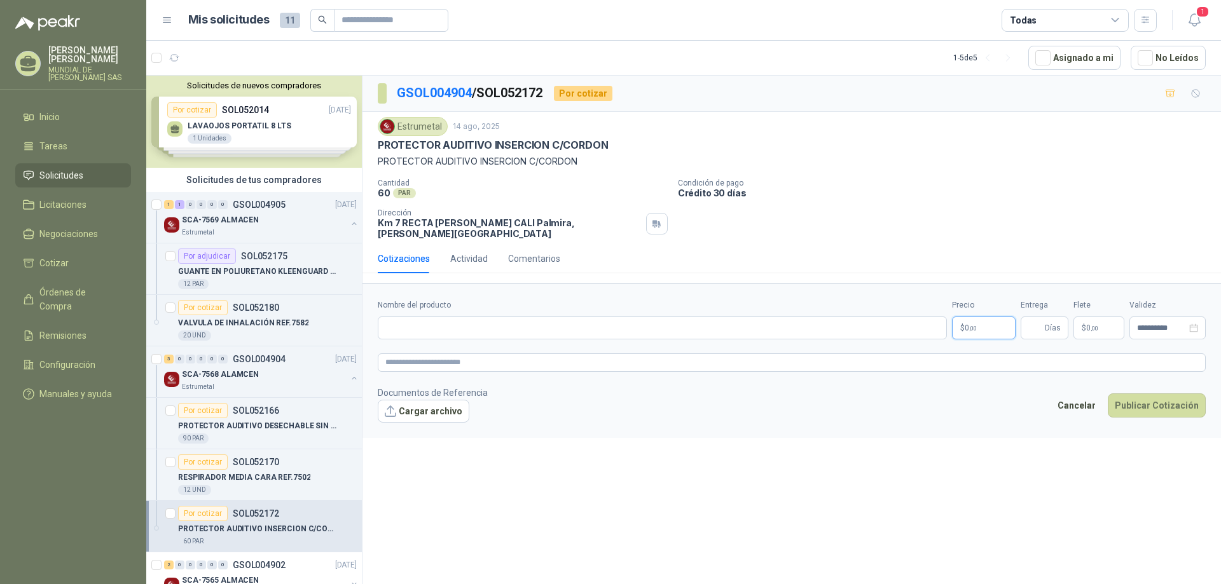
click at [1005, 317] on p "$ 0 ,00" at bounding box center [984, 328] width 64 height 23
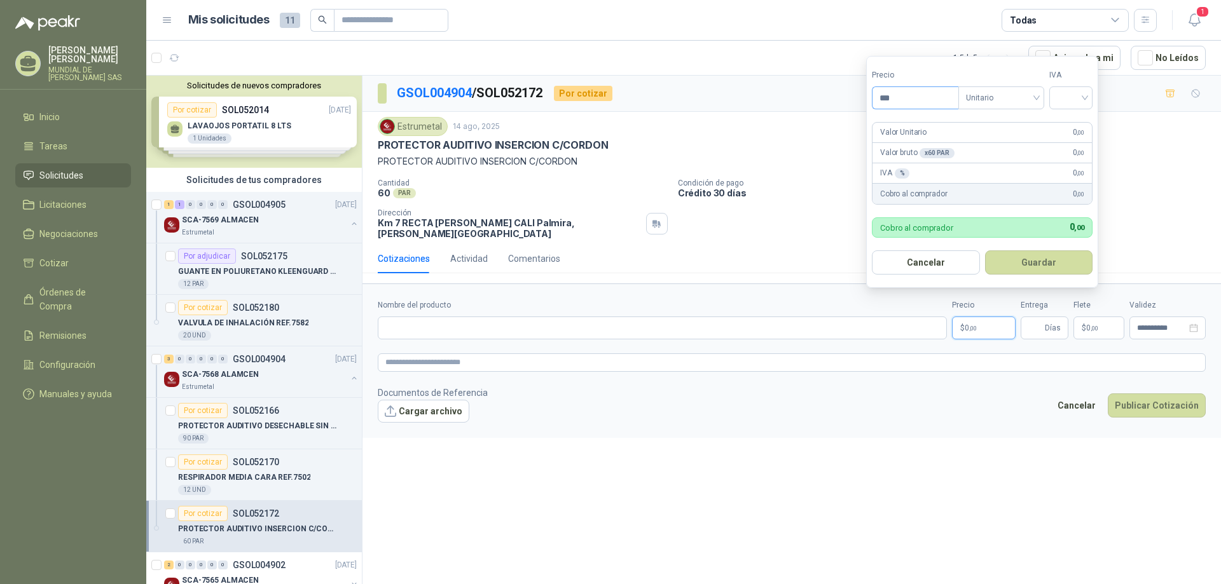
click at [900, 101] on input "***" at bounding box center [915, 98] width 86 height 22
type input "*******"
click at [1072, 94] on input "search" at bounding box center [1071, 96] width 28 height 19
click at [1067, 123] on div "19%" at bounding box center [1074, 124] width 24 height 14
click at [1026, 265] on button "Guardar" at bounding box center [1040, 263] width 109 height 24
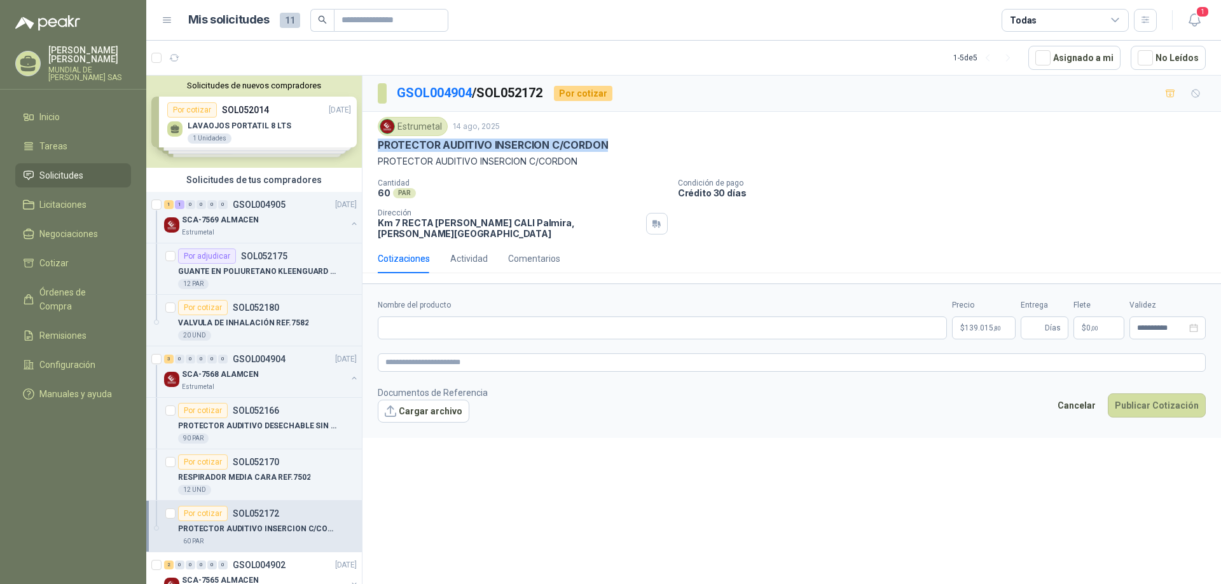
drag, startPoint x: 628, startPoint y: 145, endPoint x: 379, endPoint y: 149, distance: 248.7
click at [379, 149] on div "PROTECTOR AUDITIVO INSERCION C/CORDON" at bounding box center [792, 145] width 828 height 13
copy p "PROTECTOR AUDITIVO INSERCION C/CORDON"
click at [400, 324] on input "Nombre del producto" at bounding box center [662, 328] width 569 height 23
paste input "**********"
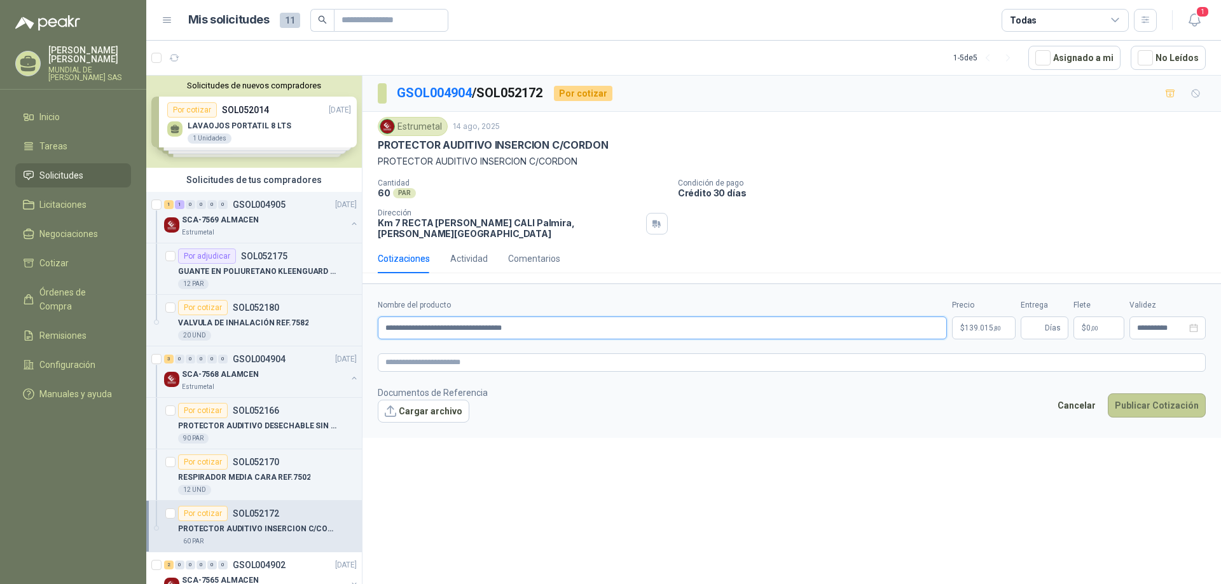
type input "**********"
click at [1138, 402] on button "Publicar Cotización" at bounding box center [1157, 406] width 98 height 24
type input "*"
click at [1177, 394] on button "Publicar Cotización" at bounding box center [1157, 406] width 98 height 24
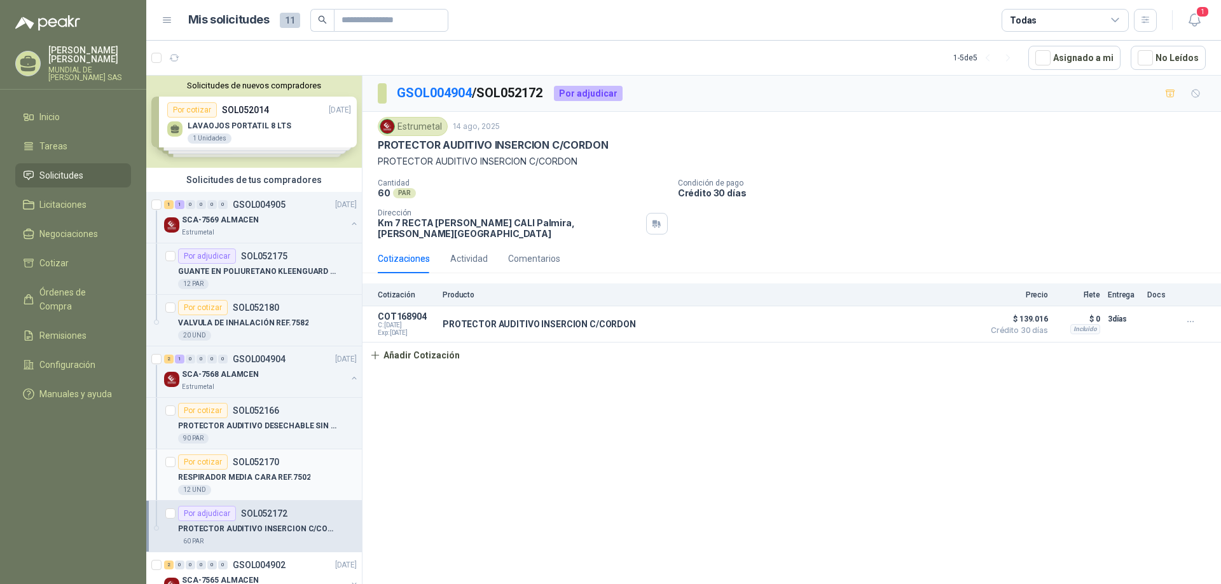
click at [282, 476] on p "RESPIRADOR MEDIA CARA REF.7502" at bounding box center [244, 478] width 132 height 12
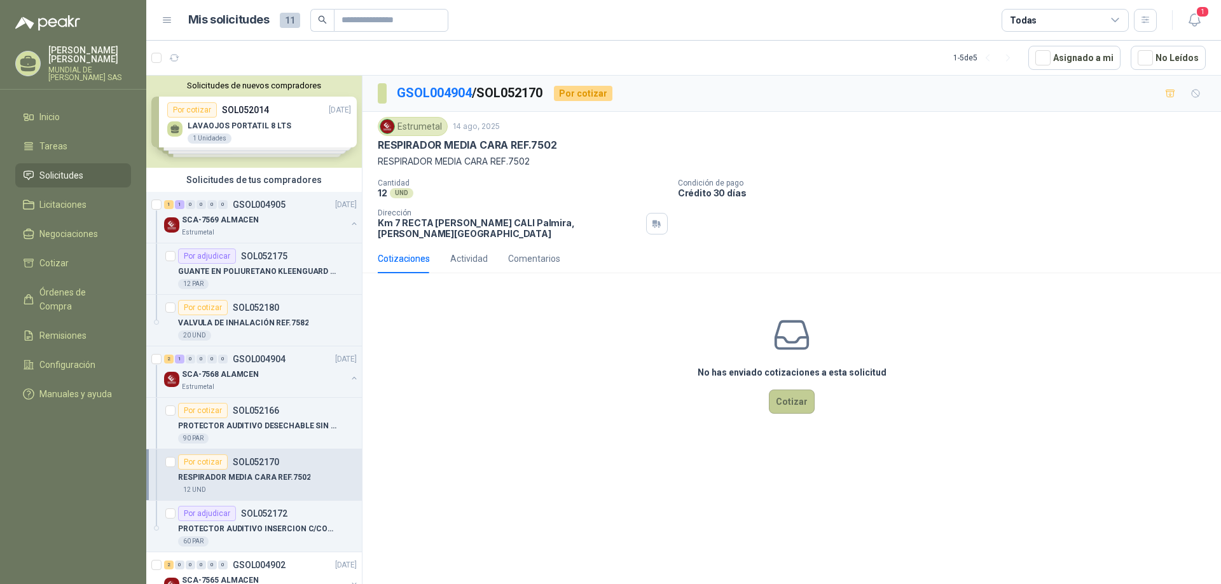
click at [785, 390] on button "Cotizar" at bounding box center [792, 402] width 46 height 24
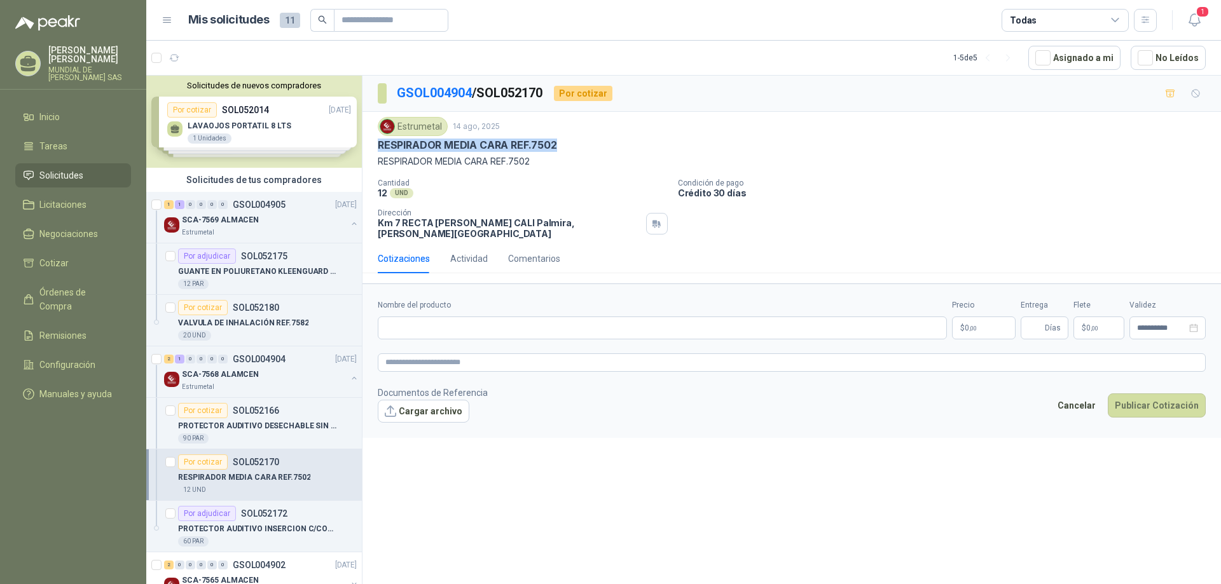
drag, startPoint x: 558, startPoint y: 142, endPoint x: 369, endPoint y: 148, distance: 188.3
click at [369, 148] on div "Estrumetal [DATE] RESPIRADOR MEDIA CARA REF.7502 RESPIRADOR MEDIA CARA REF.7502…" at bounding box center [791, 178] width 858 height 132
copy p "RESPIRADOR MEDIA CARA REF.7502"
click at [483, 322] on input "Nombre del producto" at bounding box center [662, 328] width 569 height 23
paste input "**********"
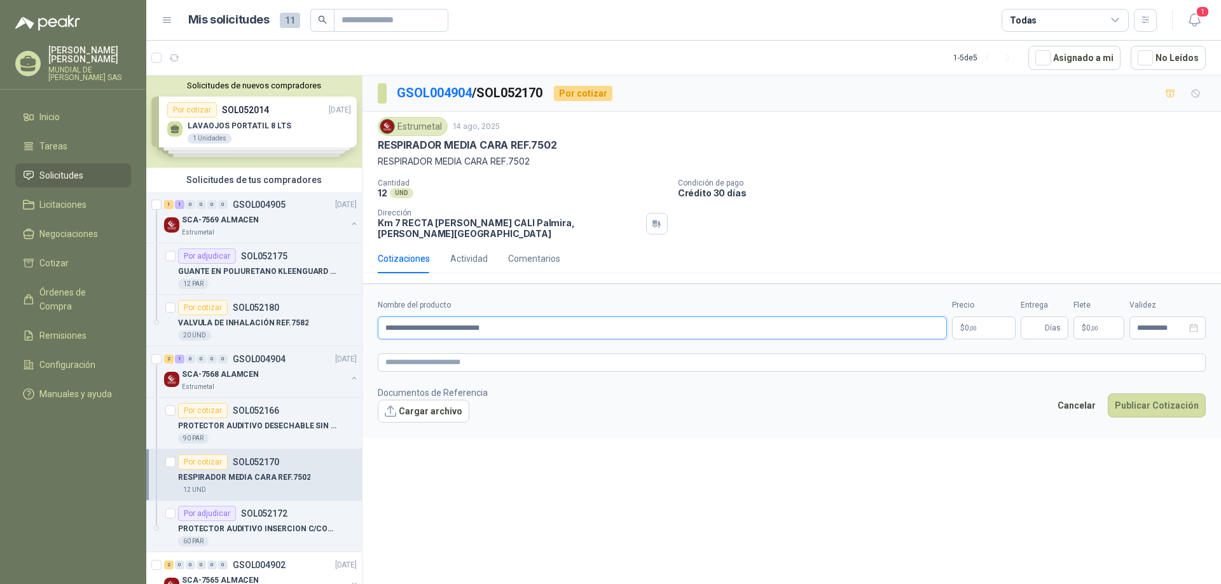
type input "**********"
click at [996, 322] on p "$ 0 ,00" at bounding box center [984, 328] width 64 height 23
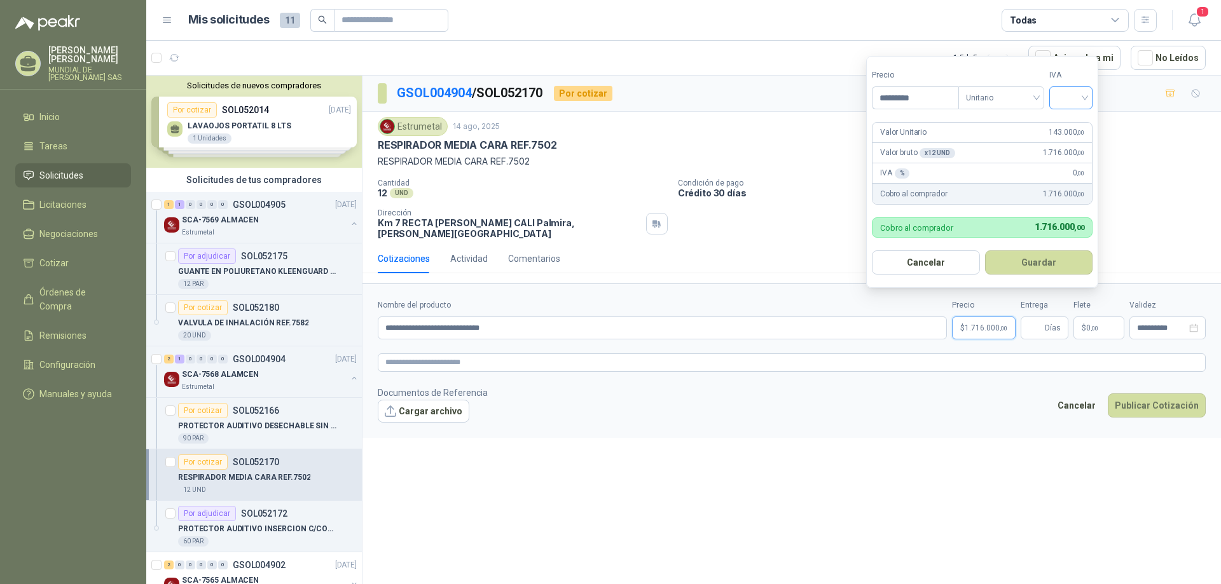
click at [1091, 100] on div at bounding box center [1070, 97] width 43 height 23
type input "*********"
click at [1075, 127] on div "19%" at bounding box center [1074, 124] width 24 height 14
click at [923, 114] on form "Precio ********* Tipo Unitario IVA 19% 19% Valor Unitario 143.000 ,00 Valor bru…" at bounding box center [983, 172] width 235 height 232
click at [1003, 264] on button "Guardar" at bounding box center [1040, 263] width 109 height 24
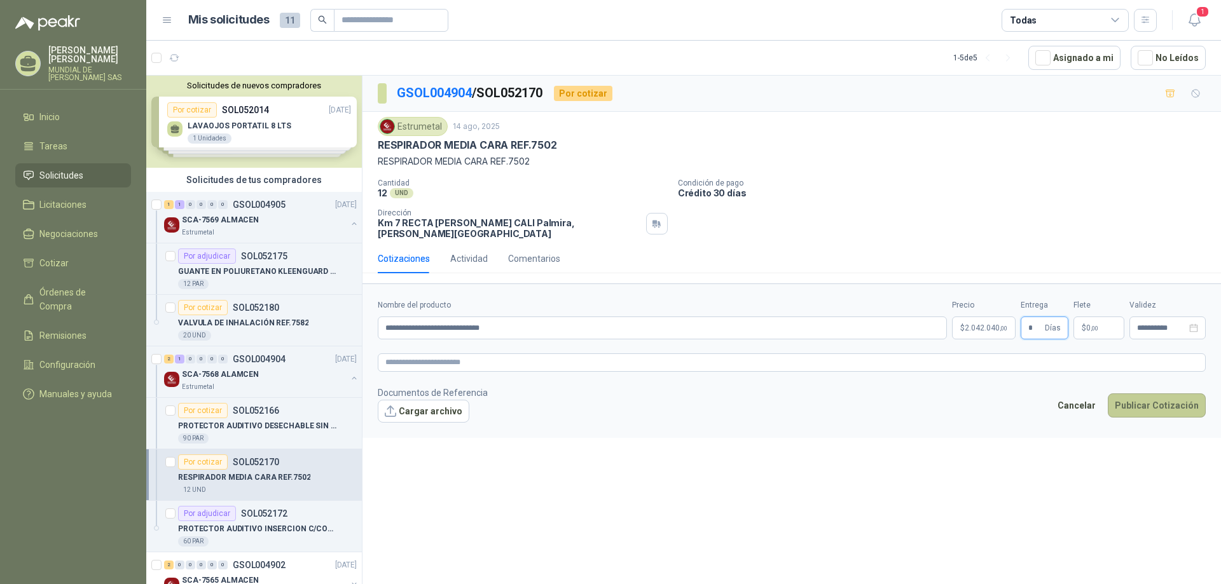
type input "*"
click at [1130, 394] on button "Publicar Cotización" at bounding box center [1157, 406] width 98 height 24
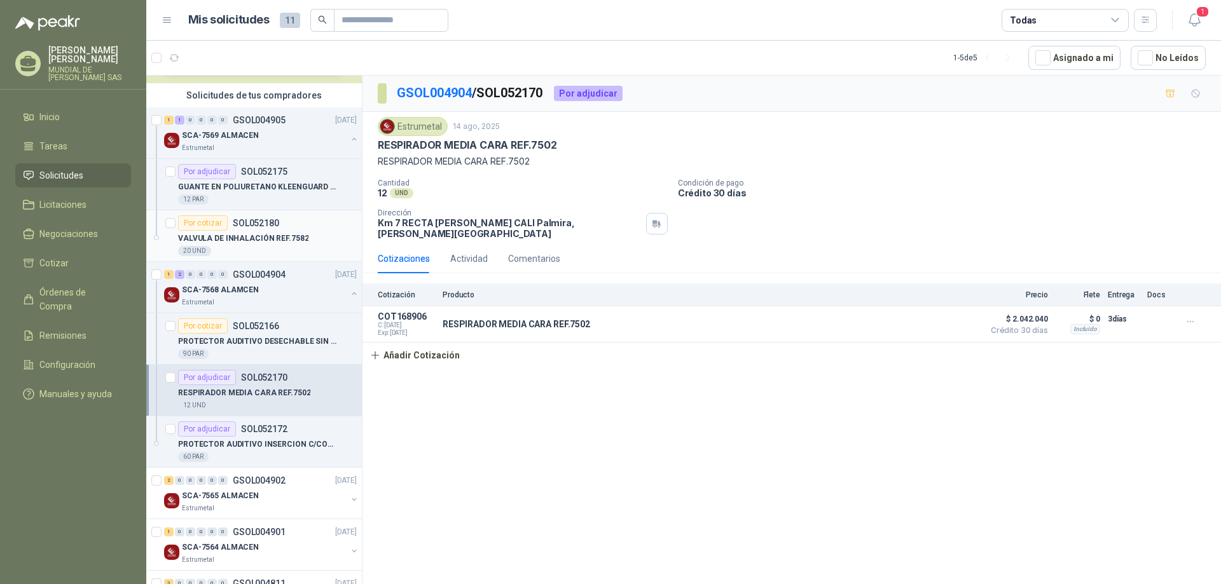
scroll to position [136, 0]
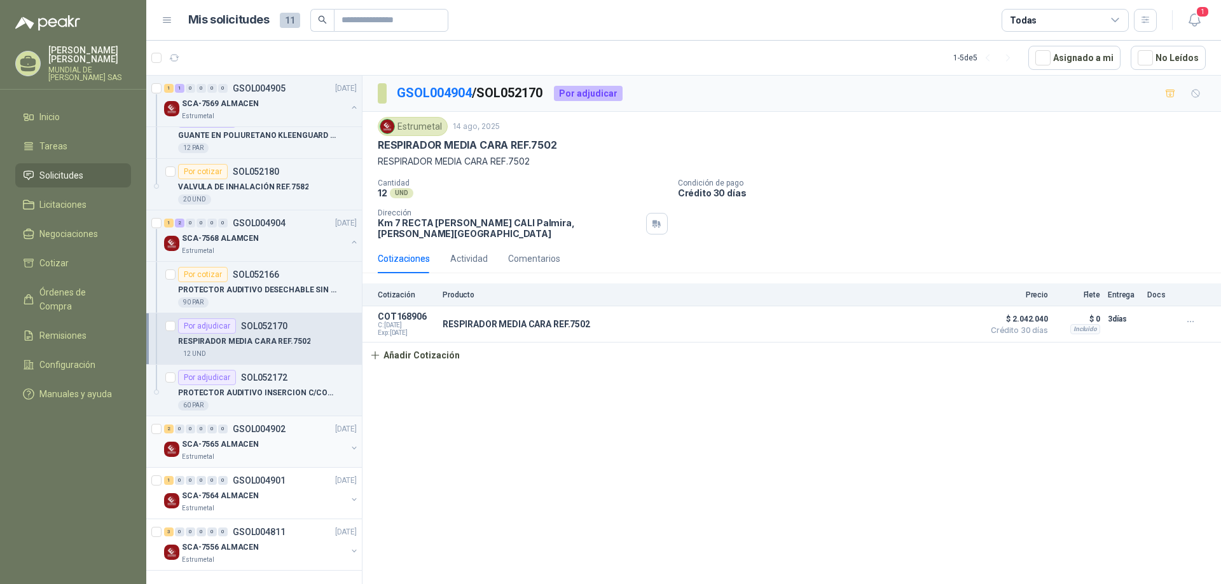
click at [282, 450] on div "SCA-7565 ALMACEN" at bounding box center [264, 444] width 165 height 15
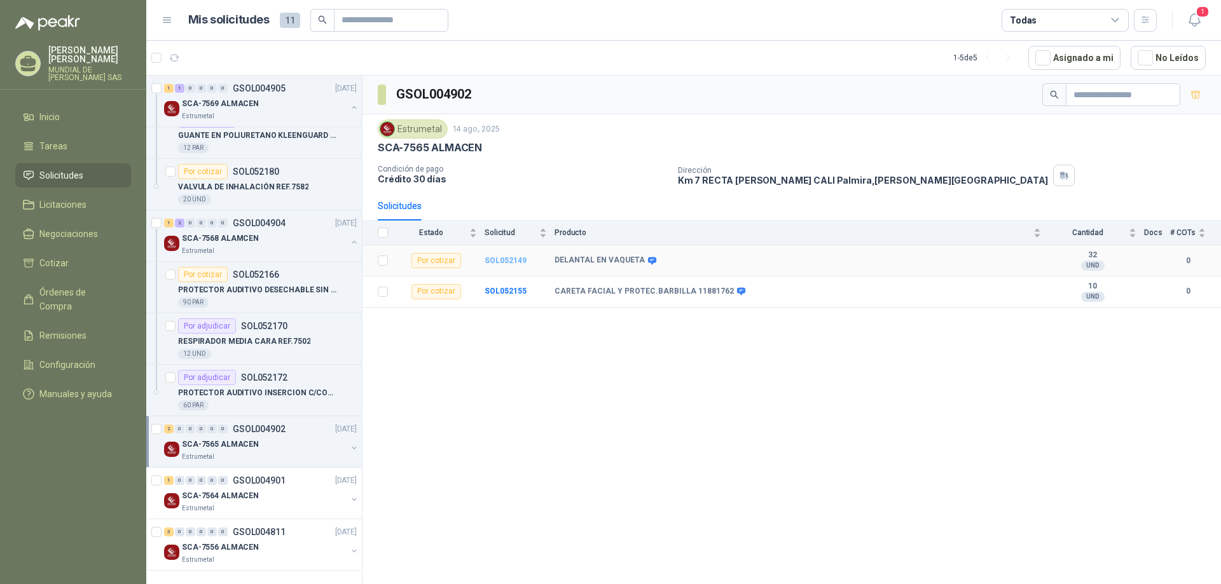
click at [498, 263] on b "SOL052149" at bounding box center [506, 260] width 42 height 9
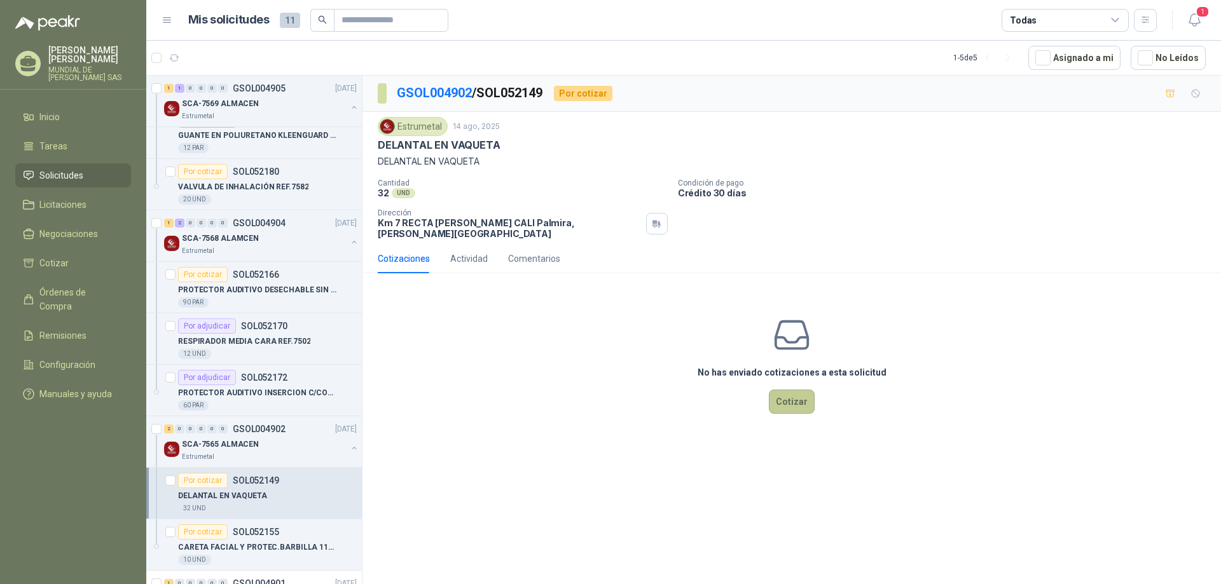
click at [788, 399] on button "Cotizar" at bounding box center [792, 402] width 46 height 24
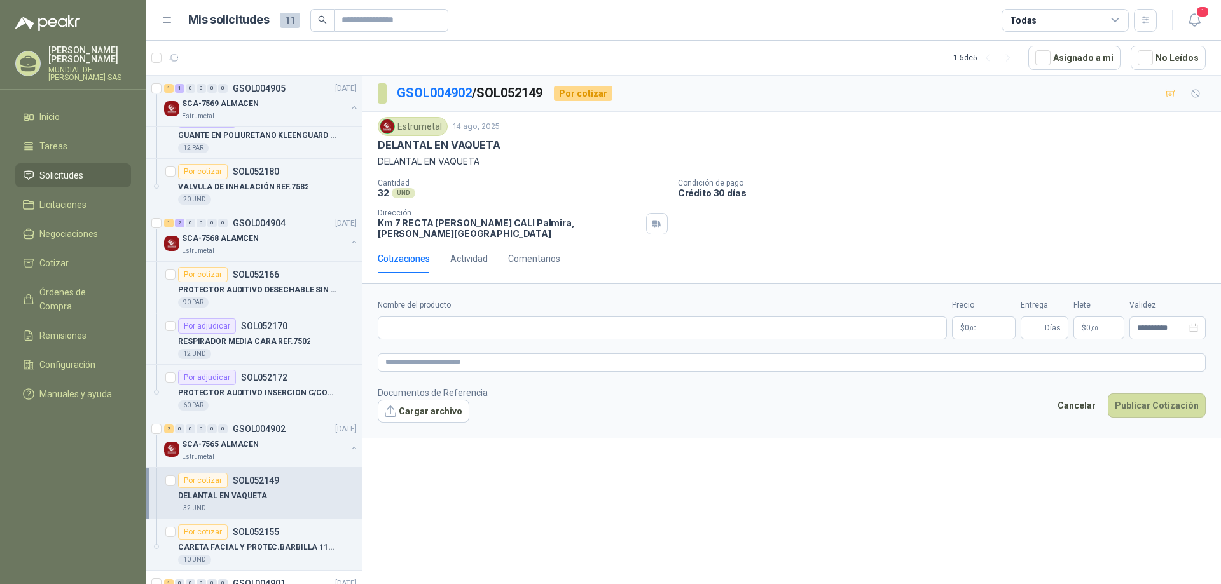
click at [978, 321] on p "$ 0 ,00" at bounding box center [984, 328] width 64 height 23
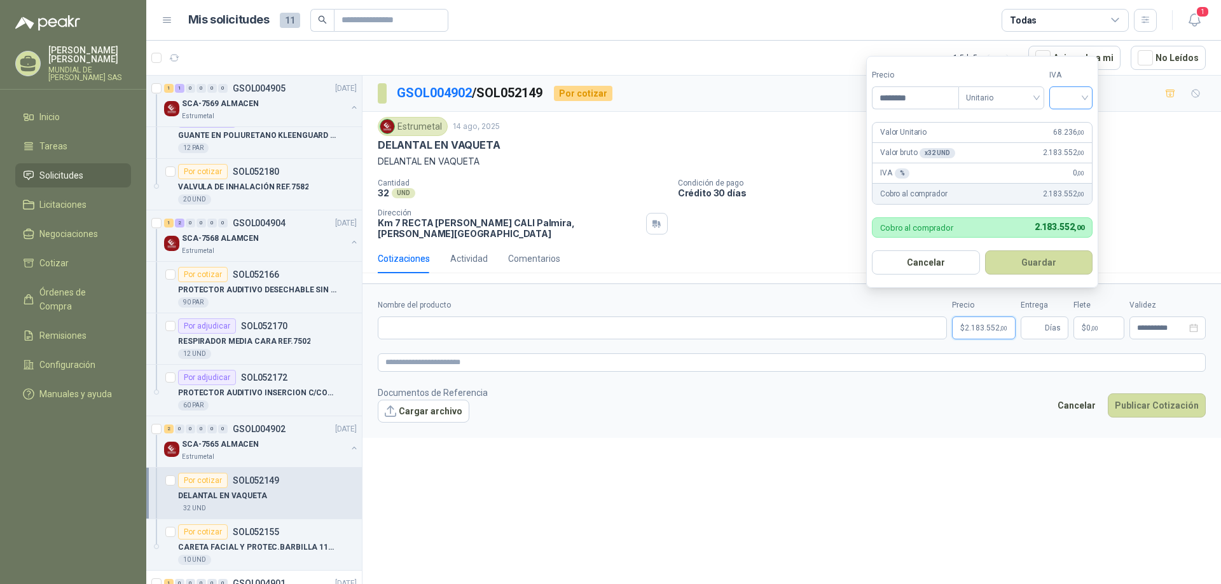
type input "********"
click at [1063, 97] on input "search" at bounding box center [1071, 96] width 28 height 19
click at [1067, 123] on div "19%" at bounding box center [1074, 124] width 24 height 14
click at [1029, 259] on button "Guardar" at bounding box center [1040, 263] width 109 height 24
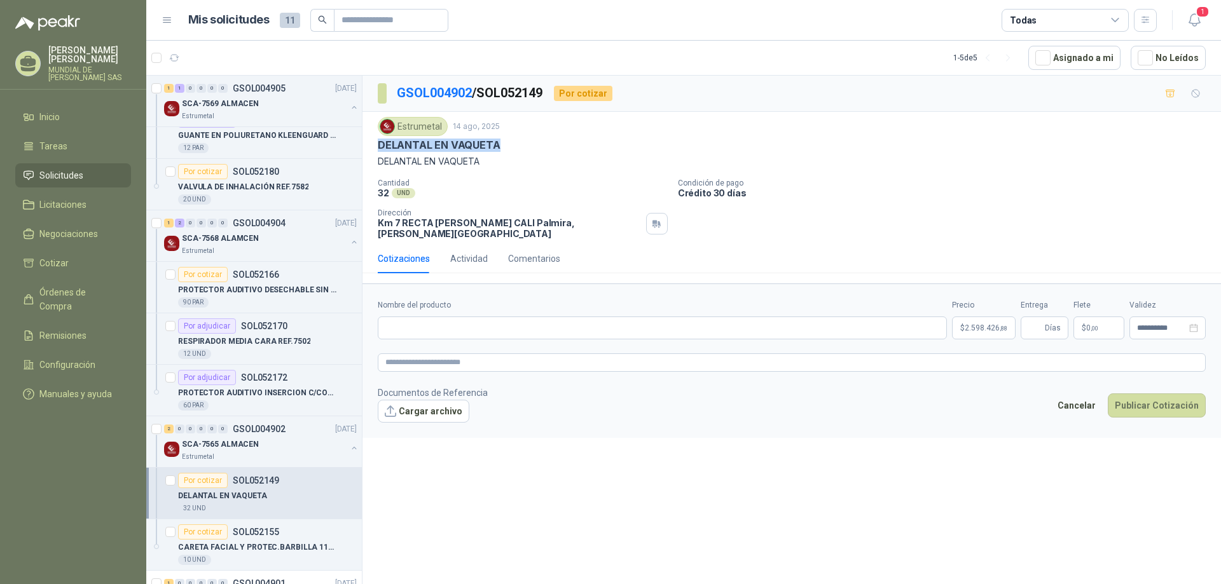
drag, startPoint x: 537, startPoint y: 144, endPoint x: 380, endPoint y: 147, distance: 156.4
click at [380, 147] on div "DELANTAL EN VAQUETA" at bounding box center [792, 145] width 828 height 13
copy p "DELANTAL EN VAQUETA"
click at [664, 321] on input "Nombre del producto" at bounding box center [662, 328] width 569 height 23
paste input "**********"
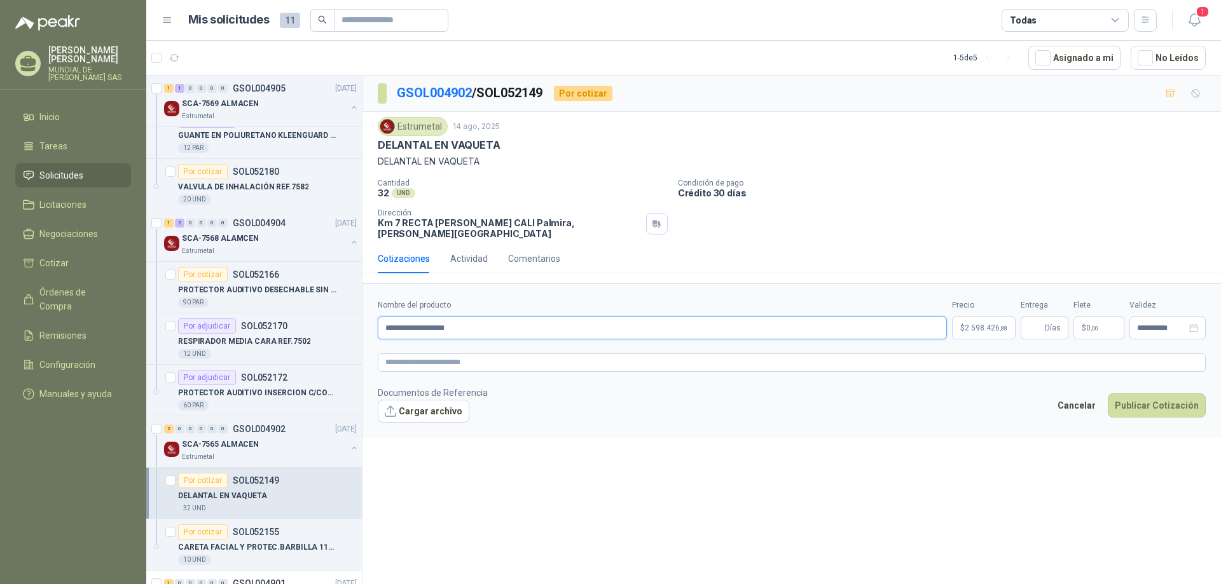
type input "**********"
click at [876, 341] on form "**********" at bounding box center [791, 361] width 858 height 154
click at [1005, 329] on p "$ 2.598.426 ,88" at bounding box center [984, 328] width 64 height 23
click at [689, 251] on div "Cotizaciones Actividad Comentarios" at bounding box center [792, 258] width 828 height 29
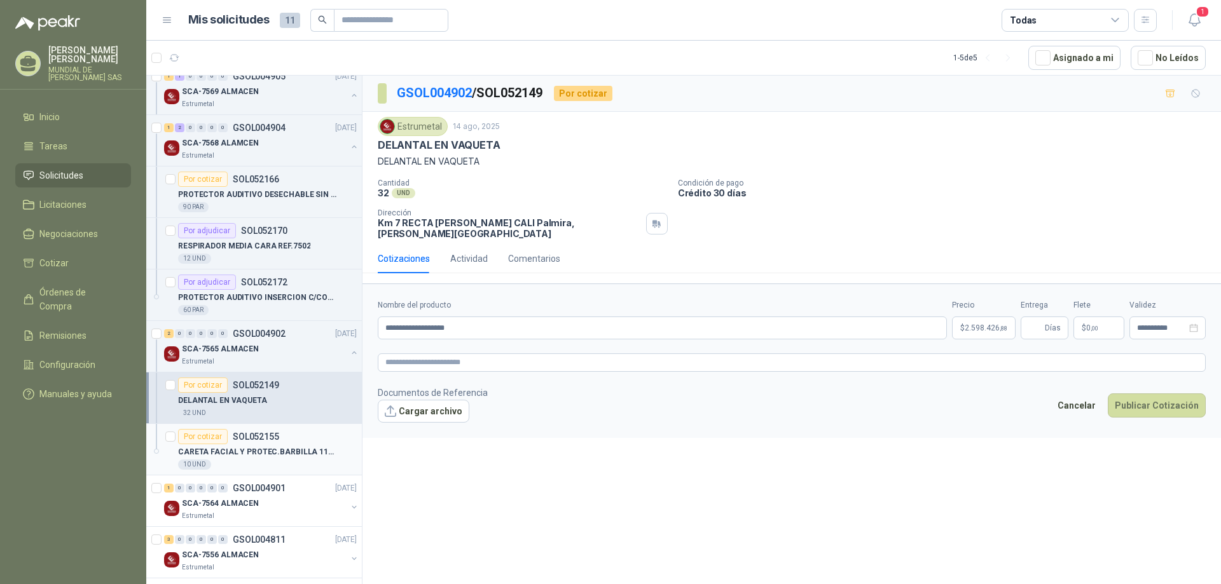
scroll to position [239, 0]
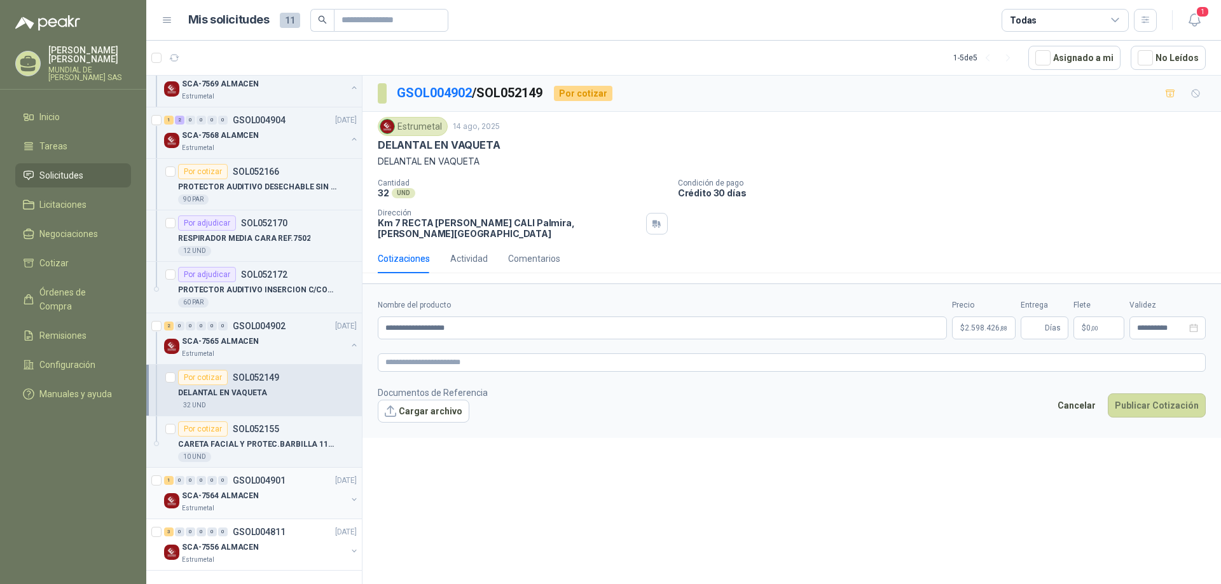
click at [303, 479] on div "1 0 0 0 0 0 GSOL004901 [DATE]" at bounding box center [261, 480] width 195 height 15
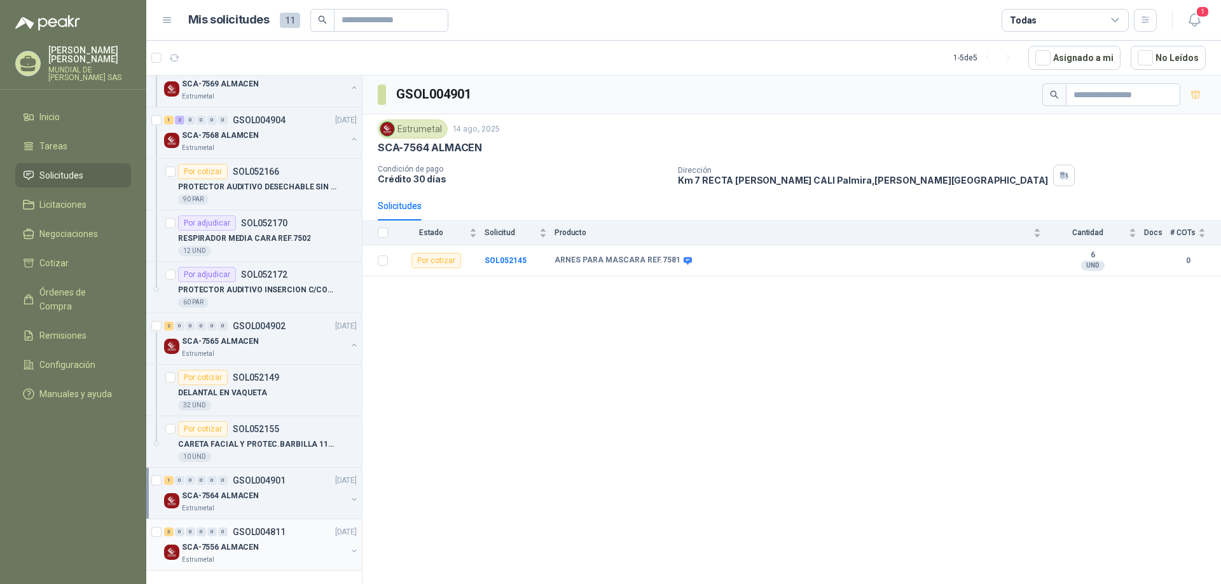
click at [290, 559] on div "Estrumetal" at bounding box center [264, 560] width 165 height 10
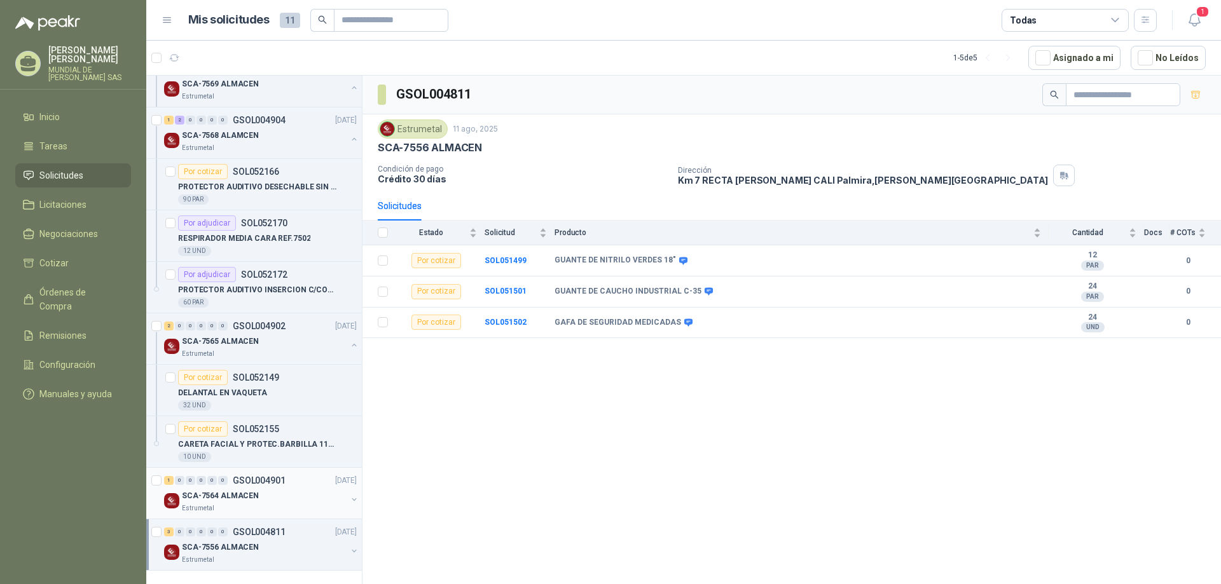
click at [273, 484] on p "GSOL004901" at bounding box center [259, 480] width 53 height 9
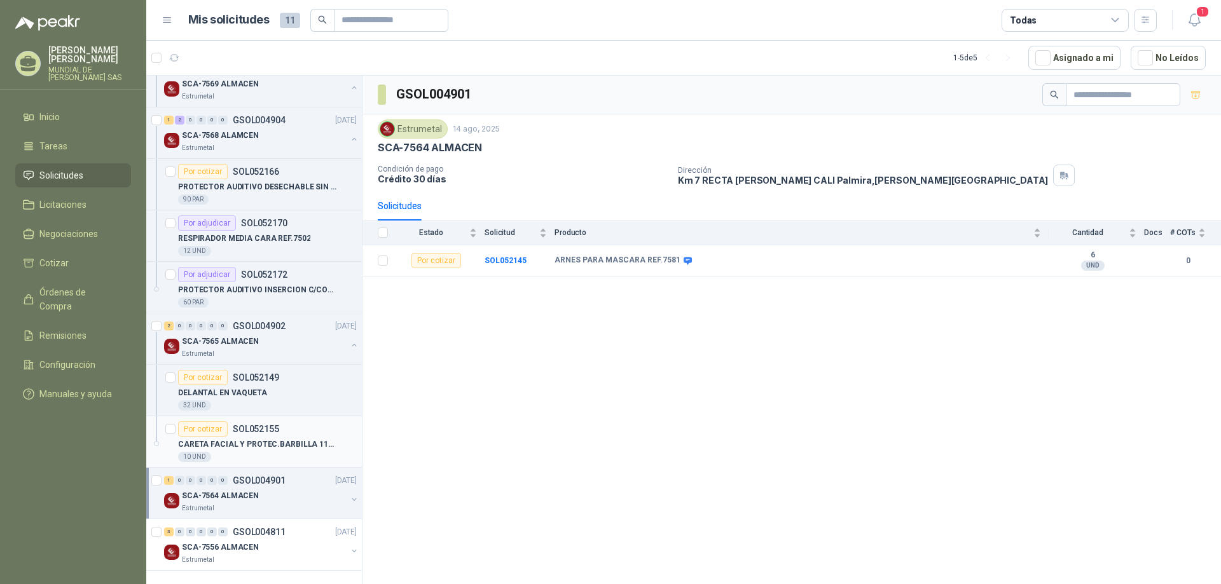
click at [291, 452] on div "10 UND" at bounding box center [267, 457] width 179 height 10
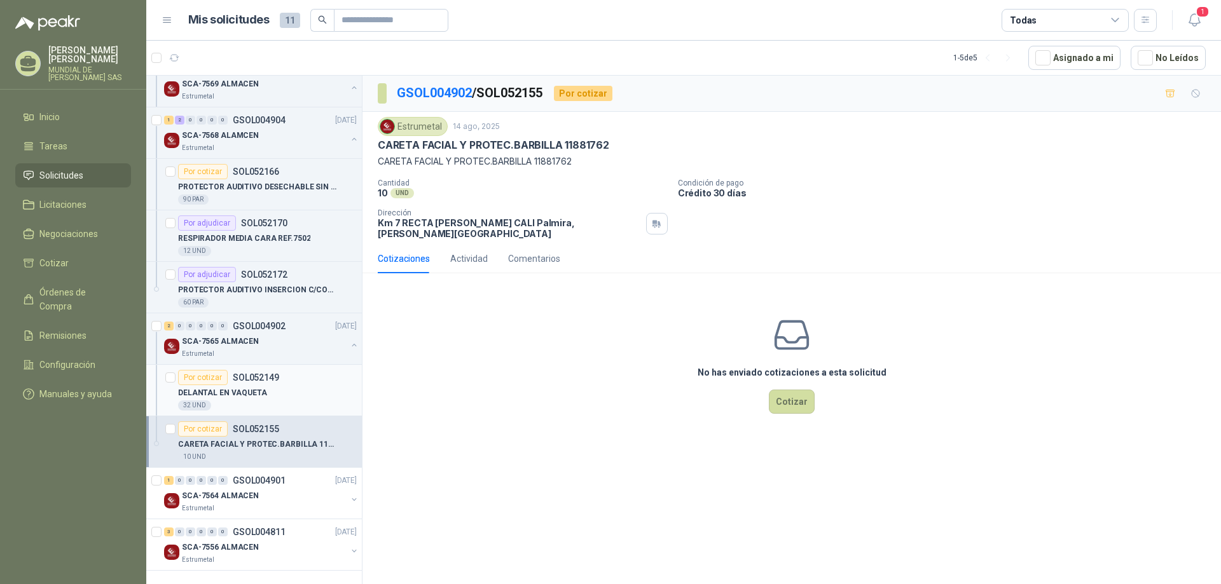
click at [294, 394] on div "DELANTAL EN VAQUETA" at bounding box center [267, 392] width 179 height 15
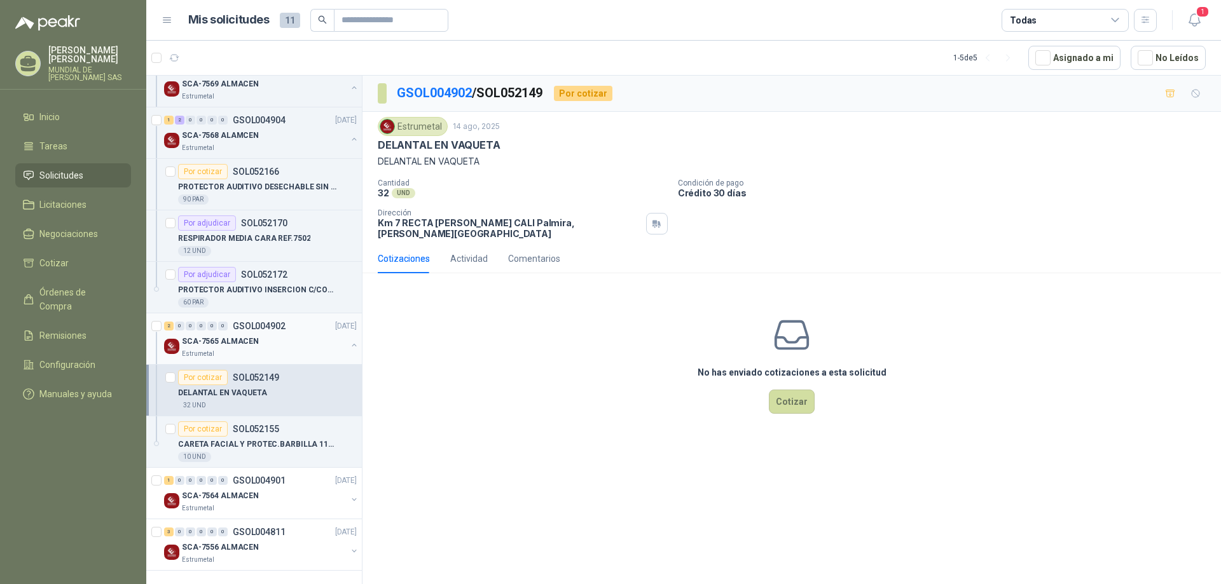
click at [301, 343] on div "SCA-7565 ALMACEN" at bounding box center [264, 341] width 165 height 15
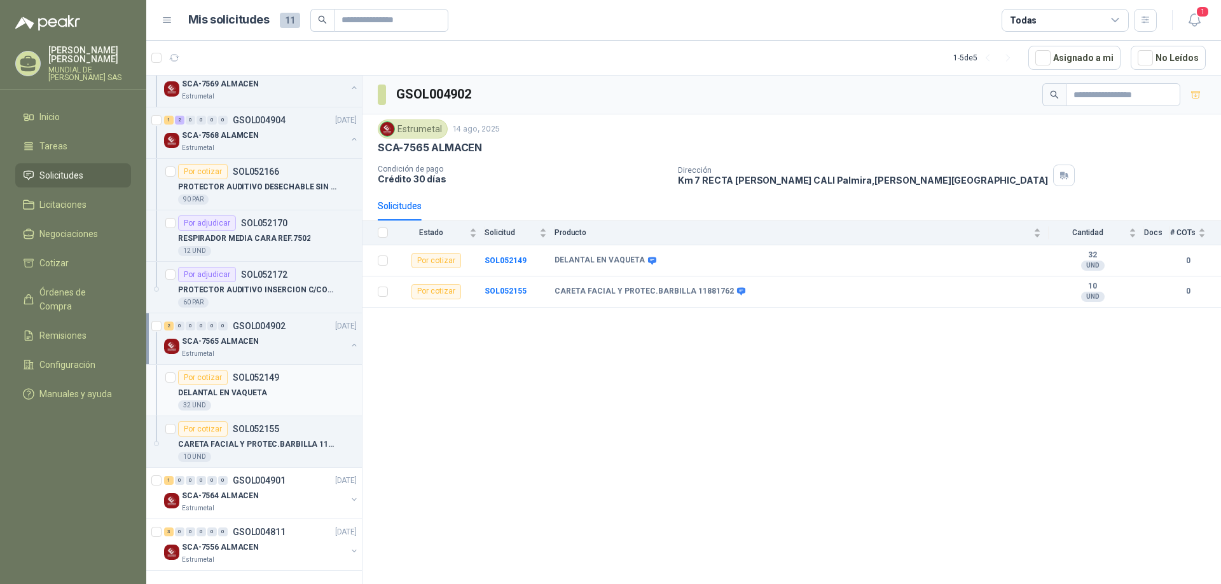
click at [272, 375] on p "SOL052149" at bounding box center [256, 377] width 46 height 9
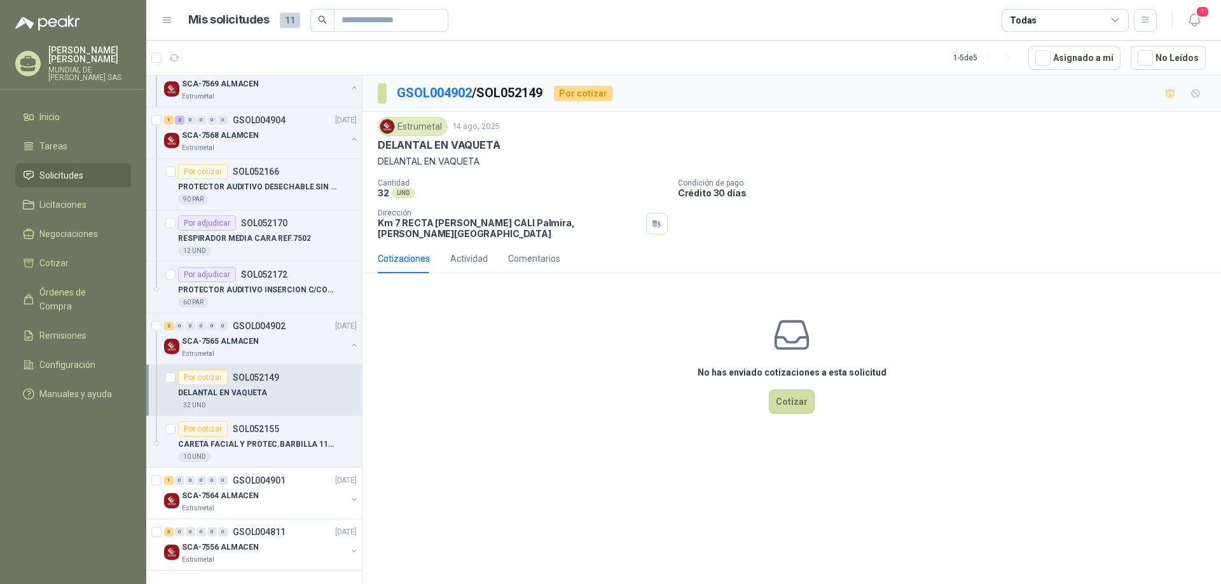
click at [778, 406] on div "No has enviado cotizaciones a esta solicitud Cotizar" at bounding box center [791, 365] width 858 height 162
click at [786, 398] on button "Cotizar" at bounding box center [792, 402] width 46 height 24
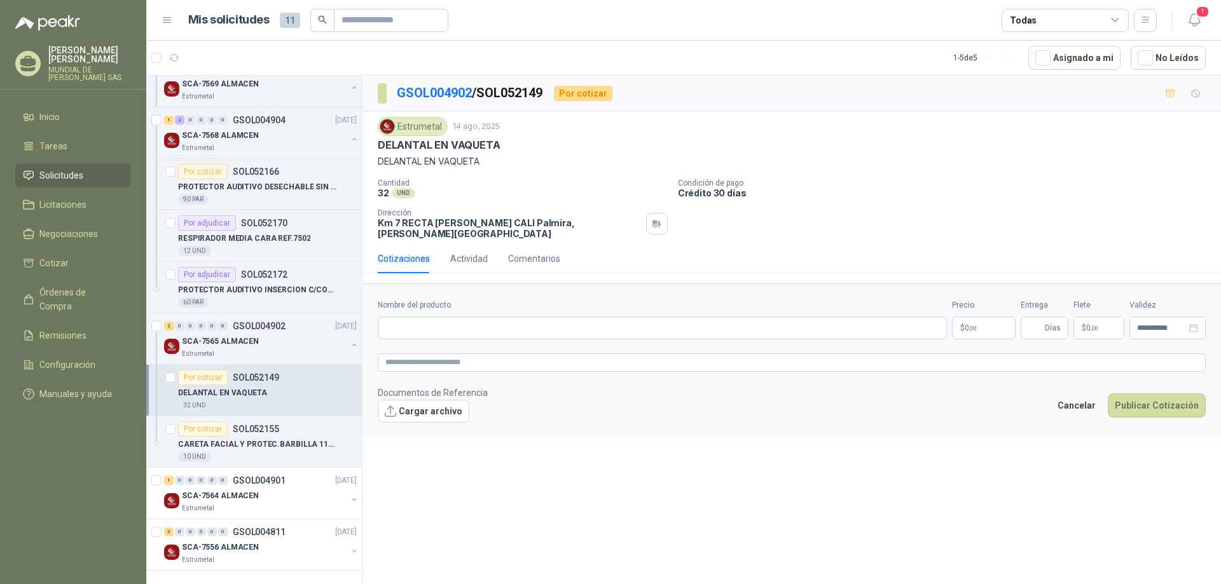
click at [972, 334] on form "**********" at bounding box center [791, 361] width 858 height 154
click at [976, 329] on p "$ 0 ,00" at bounding box center [984, 328] width 64 height 23
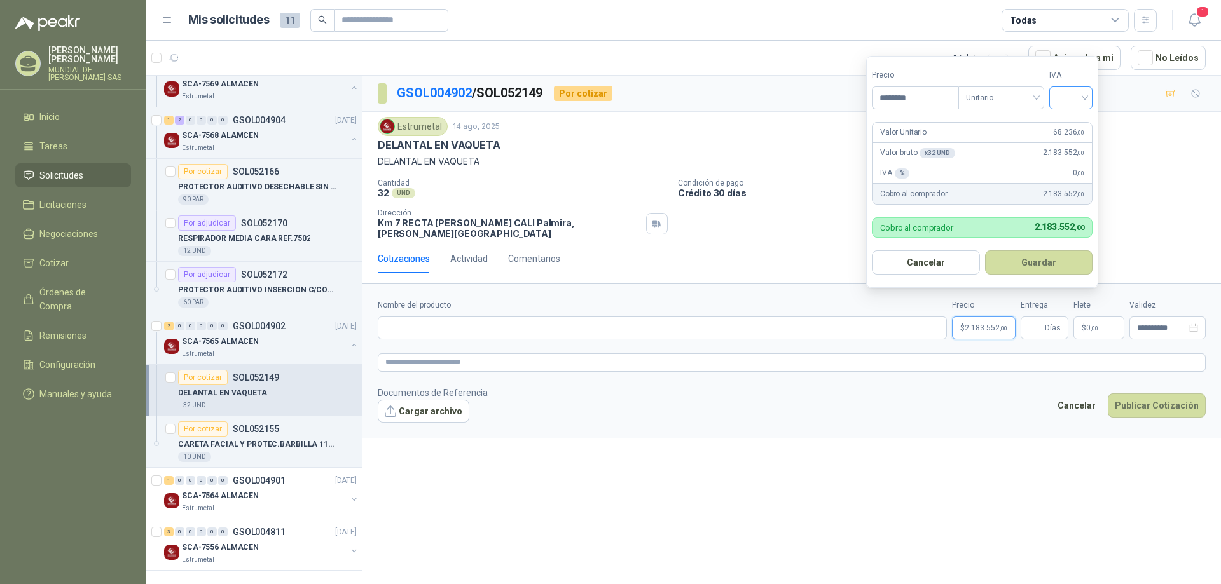
type input "********"
click at [1072, 104] on input "search" at bounding box center [1071, 96] width 28 height 19
click at [1067, 129] on div "19%" at bounding box center [1074, 124] width 24 height 14
click at [1016, 261] on button "Guardar" at bounding box center [1040, 263] width 109 height 24
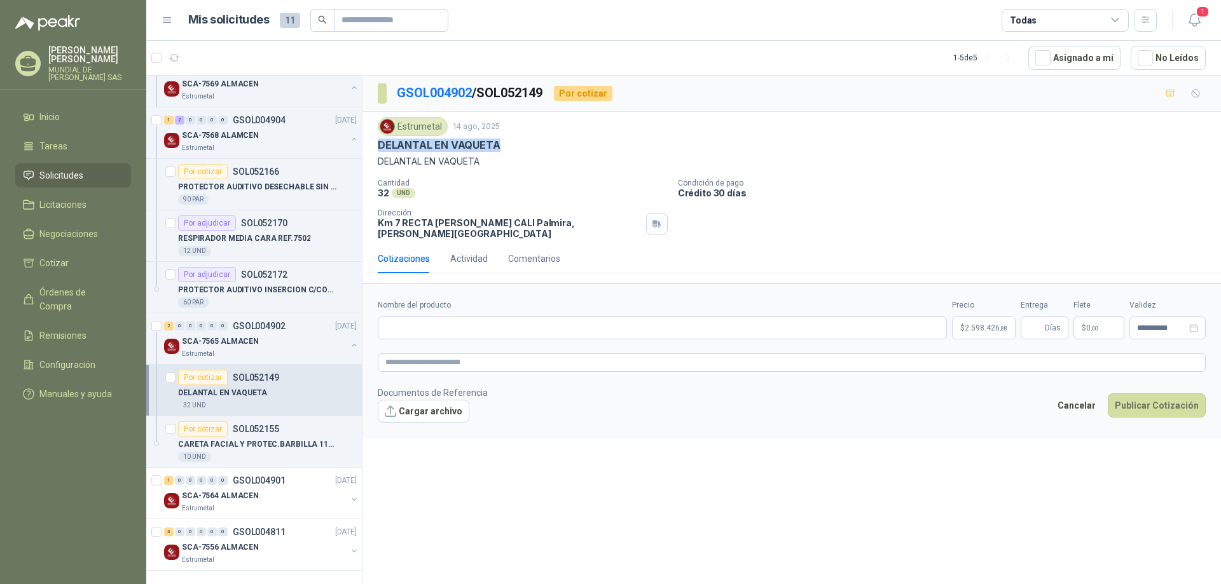
drag, startPoint x: 499, startPoint y: 141, endPoint x: 375, endPoint y: 149, distance: 124.9
click at [375, 149] on div "Estrumetal [DATE] DELANTAL EN VAQUETA DELANTAL EN VAQUETA Cantidad 32 UND  Con…" at bounding box center [791, 178] width 858 height 132
copy p "DELANTAL EN VAQUETA"
click at [521, 317] on input "Nombre del producto" at bounding box center [662, 328] width 569 height 23
paste input "**********"
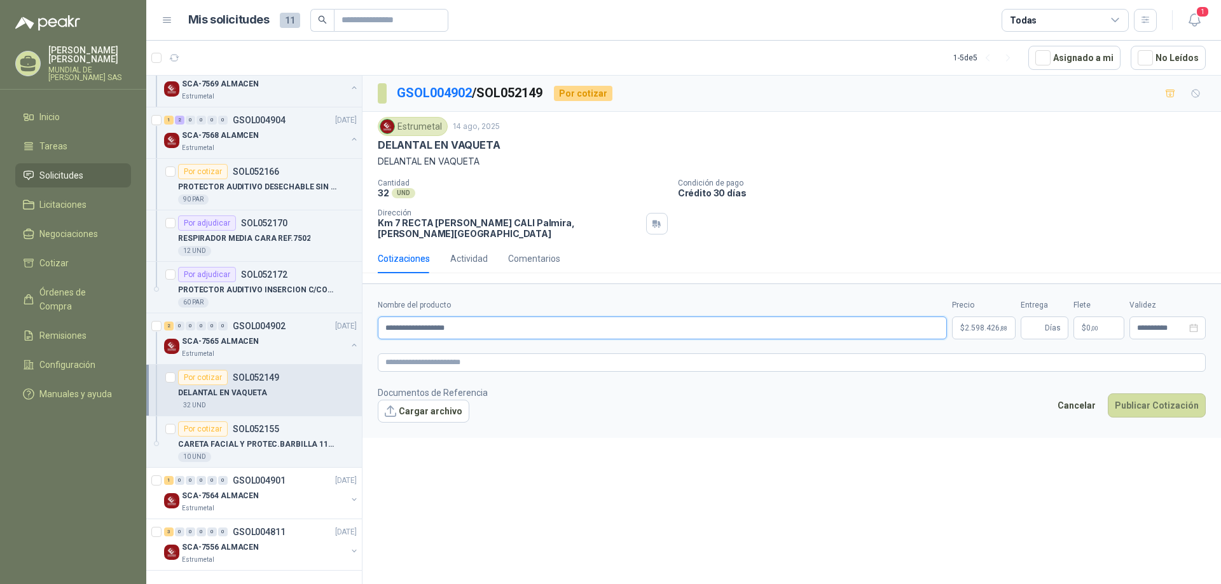
type input "**********"
drag, startPoint x: 834, startPoint y: 489, endPoint x: 867, endPoint y: 490, distance: 33.1
click at [836, 490] on div "**********" at bounding box center [791, 332] width 858 height 513
click at [1190, 394] on button "Publicar Cotización" at bounding box center [1157, 406] width 98 height 24
click at [1039, 324] on input "Entrega" at bounding box center [1035, 328] width 14 height 22
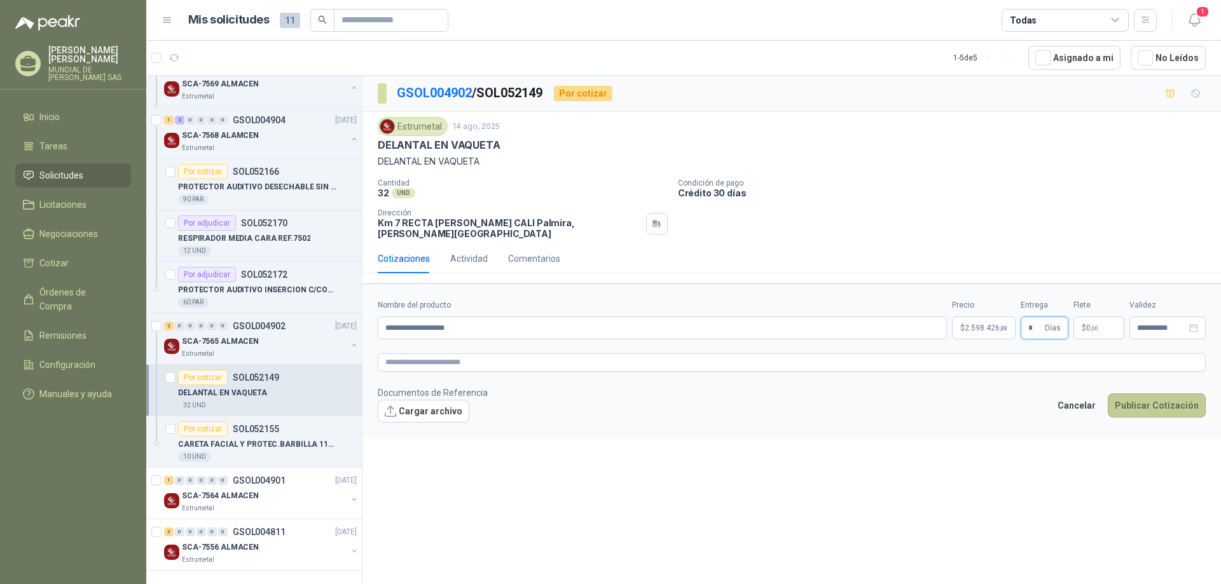
type input "*"
click at [1127, 399] on button "Publicar Cotización" at bounding box center [1157, 406] width 98 height 24
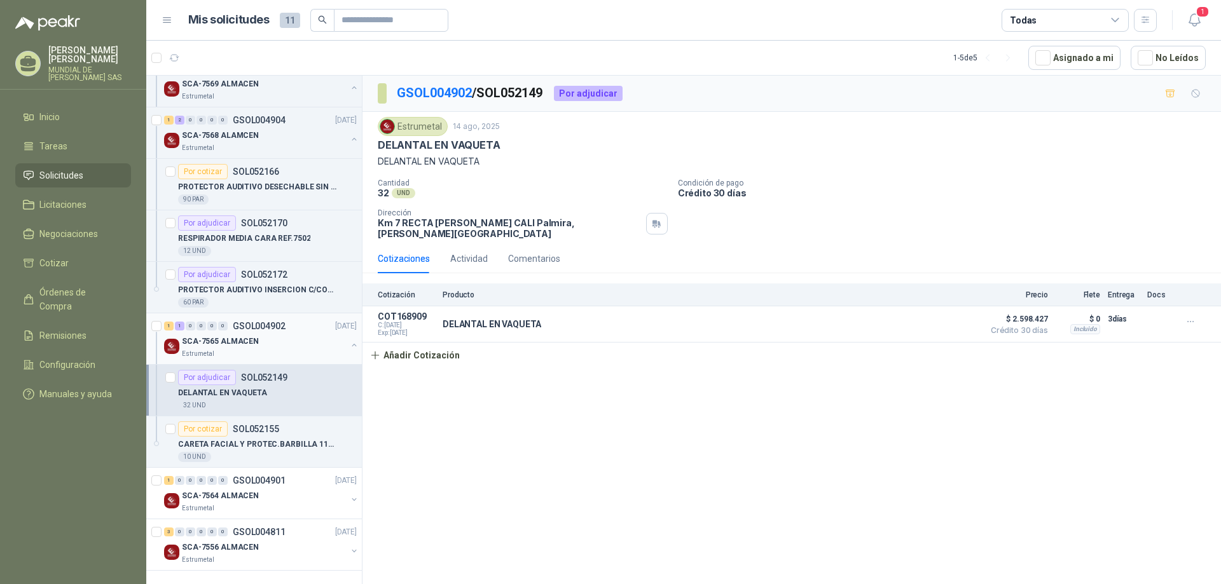
click at [272, 353] on div "Estrumetal" at bounding box center [264, 354] width 165 height 10
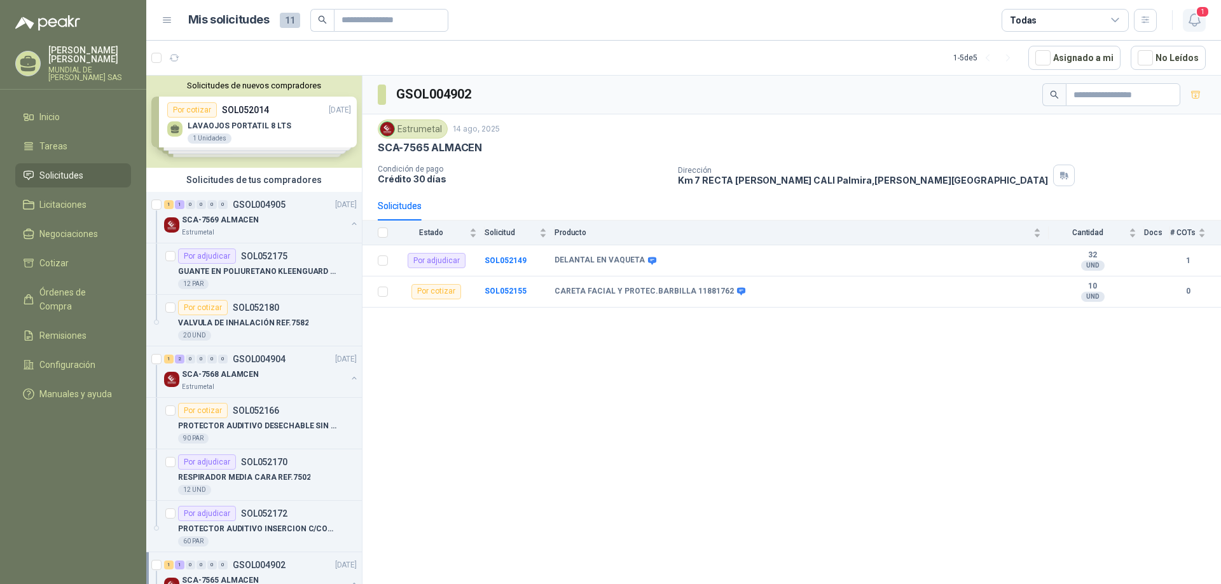
click at [1188, 18] on icon "button" at bounding box center [1195, 20] width 16 height 16
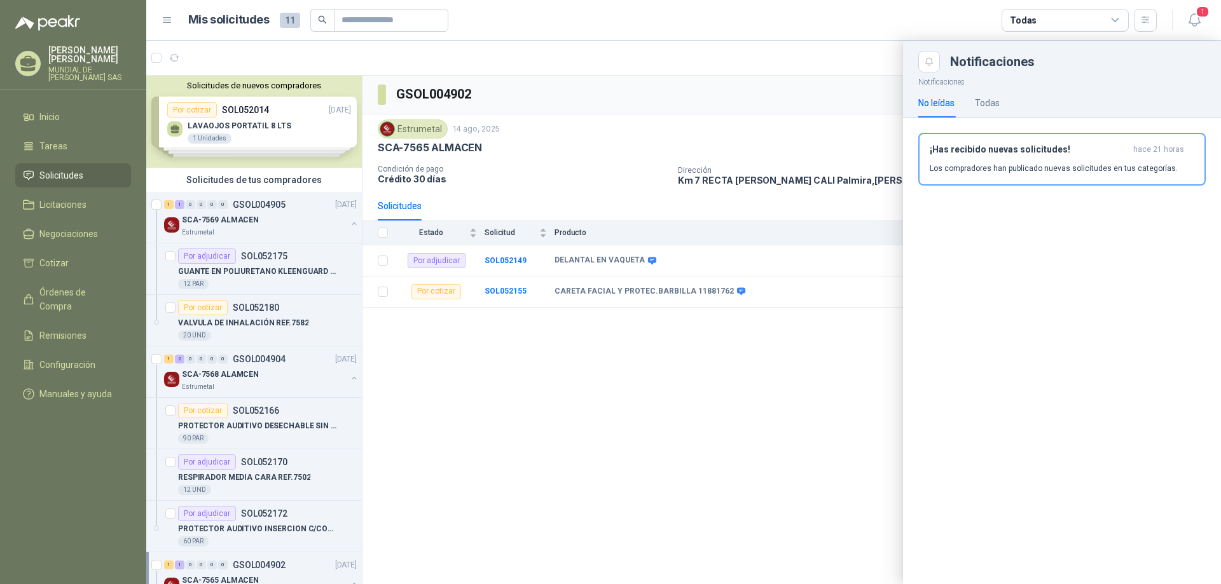
drag, startPoint x: 565, startPoint y: 112, endPoint x: 495, endPoint y: 12, distance: 121.5
click at [566, 112] on div at bounding box center [683, 313] width 1075 height 544
